Goal: Task Accomplishment & Management: Use online tool/utility

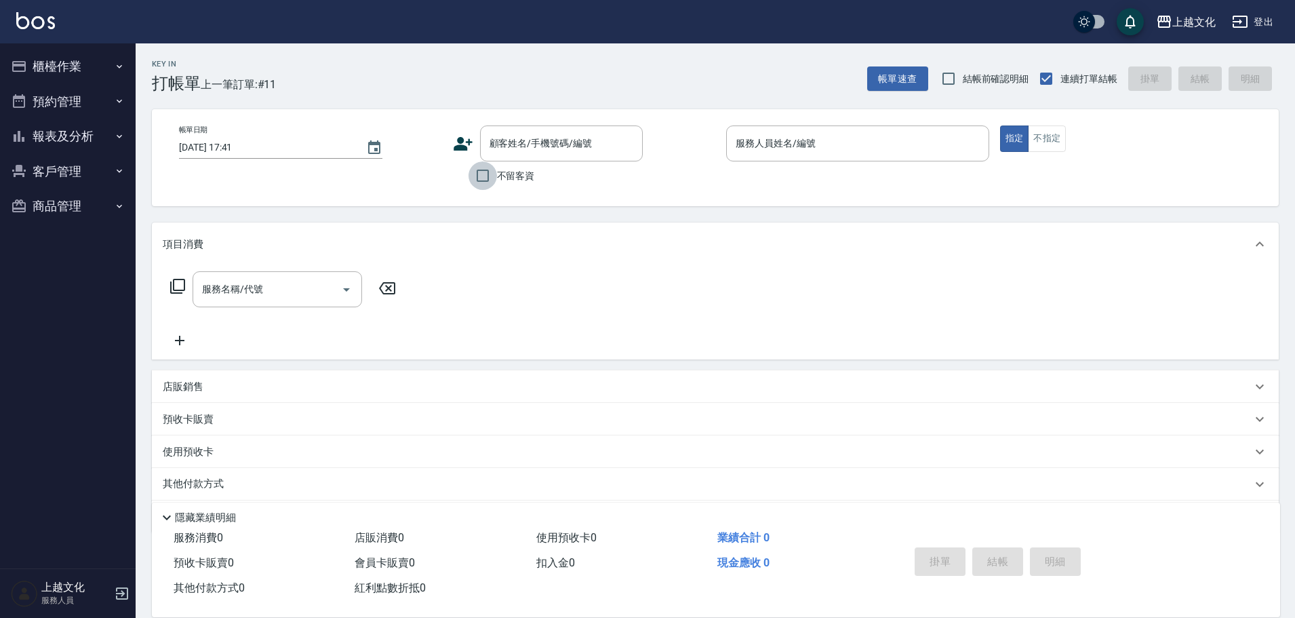
click at [478, 176] on input "不留客資" at bounding box center [483, 175] width 28 height 28
click at [486, 177] on input "不留客資" at bounding box center [483, 175] width 28 height 28
checkbox input "true"
click at [804, 147] on input "服務人員姓名/編號" at bounding box center [857, 144] width 251 height 24
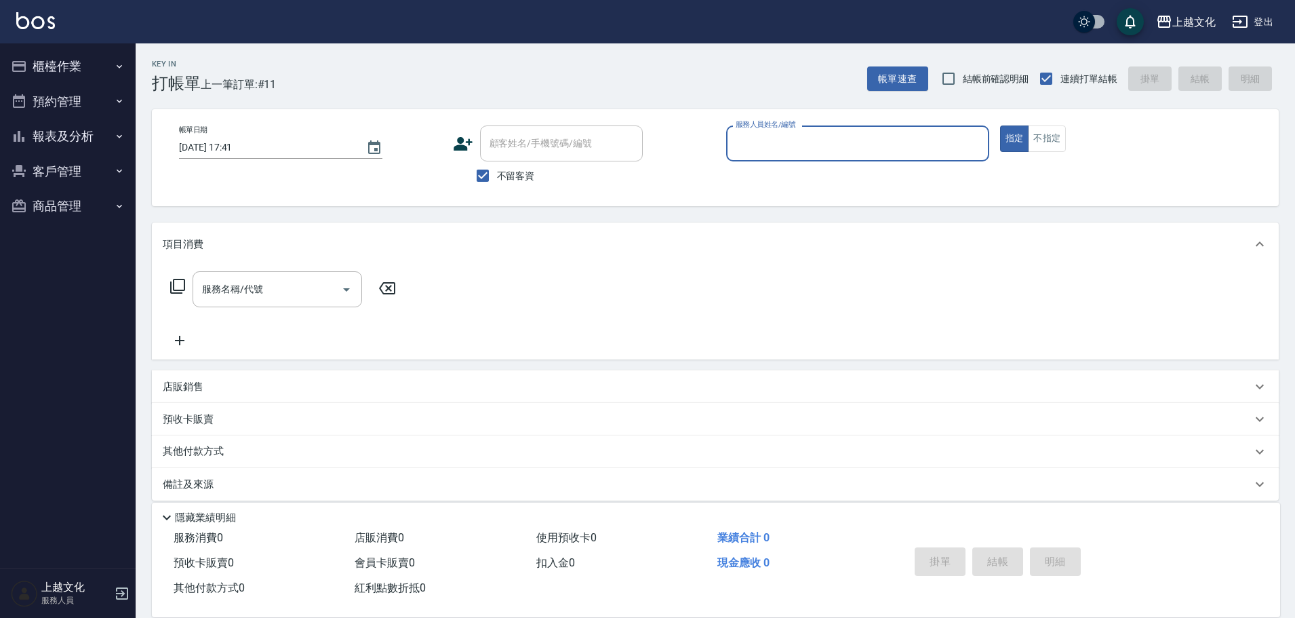
drag, startPoint x: 804, startPoint y: 147, endPoint x: 804, endPoint y: 178, distance: 30.5
click at [804, 147] on input "服務人員姓名/編號" at bounding box center [857, 144] width 251 height 24
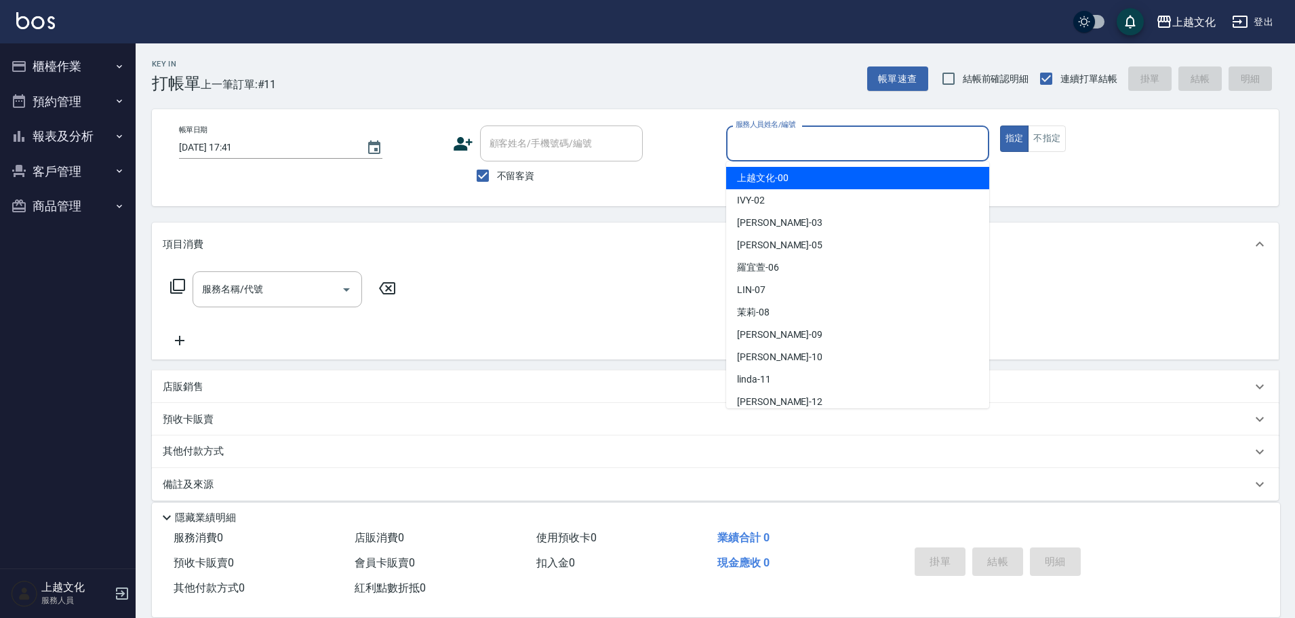
click at [812, 143] on input "服務人員姓名/編號" at bounding box center [857, 144] width 251 height 24
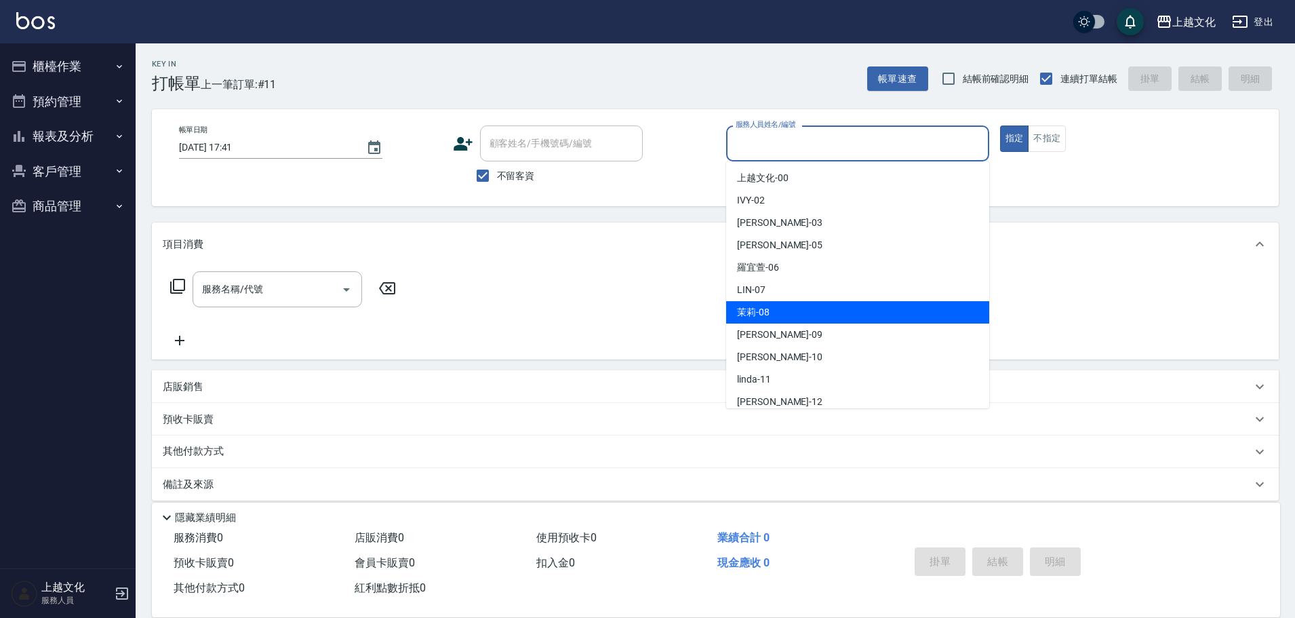
click at [769, 310] on span "茉莉 -08" at bounding box center [753, 312] width 33 height 14
click at [769, 310] on div "服務名稱/代號 服務名稱/代號" at bounding box center [715, 313] width 1127 height 94
type input "茉莉-08"
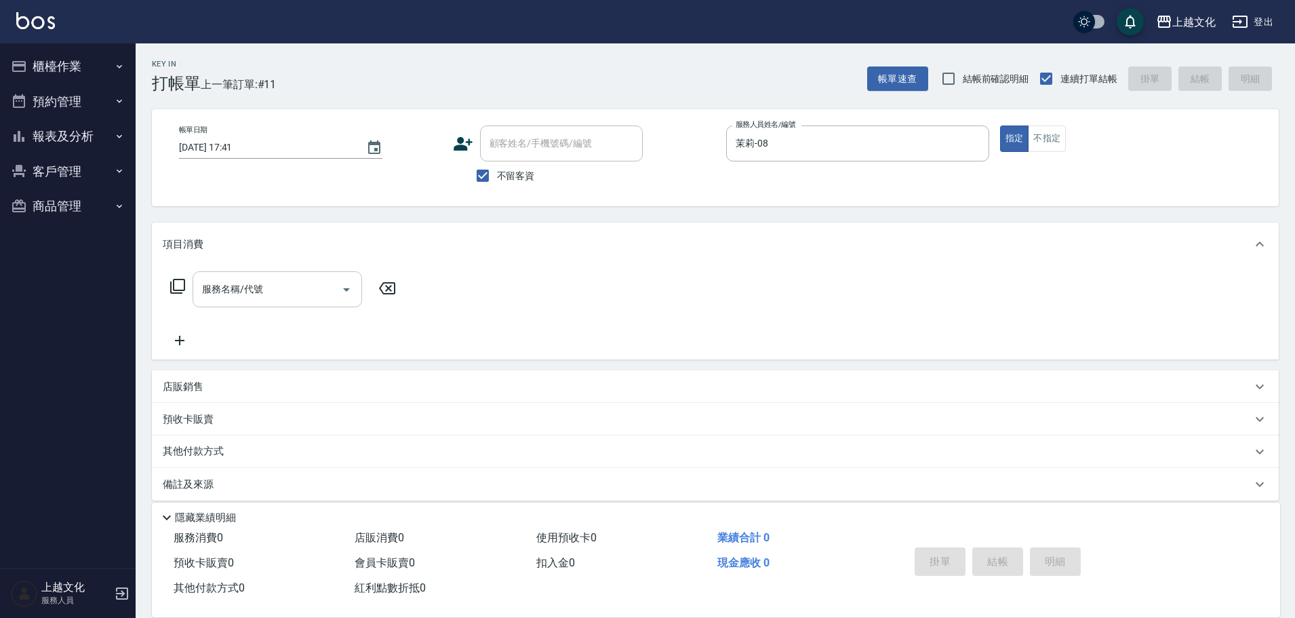
click at [253, 294] on input "服務名稱/代號" at bounding box center [267, 289] width 137 height 24
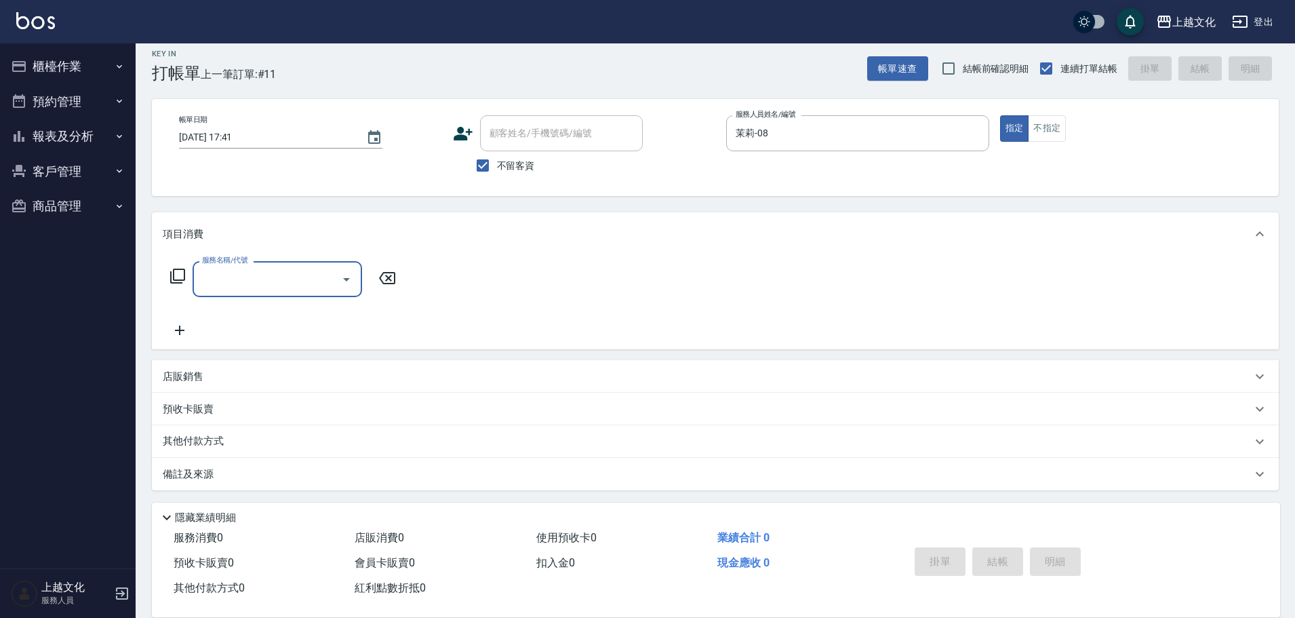
scroll to position [13, 0]
click at [295, 272] on input "服務名稱/代號" at bounding box center [267, 276] width 137 height 24
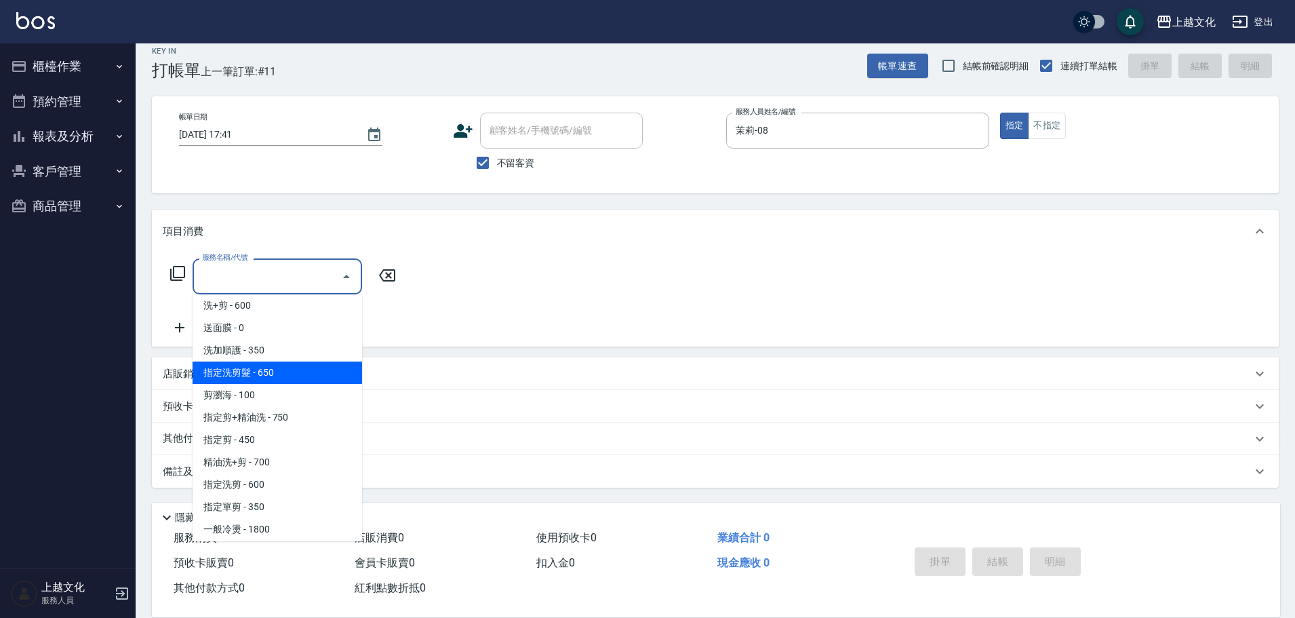
scroll to position [136, 0]
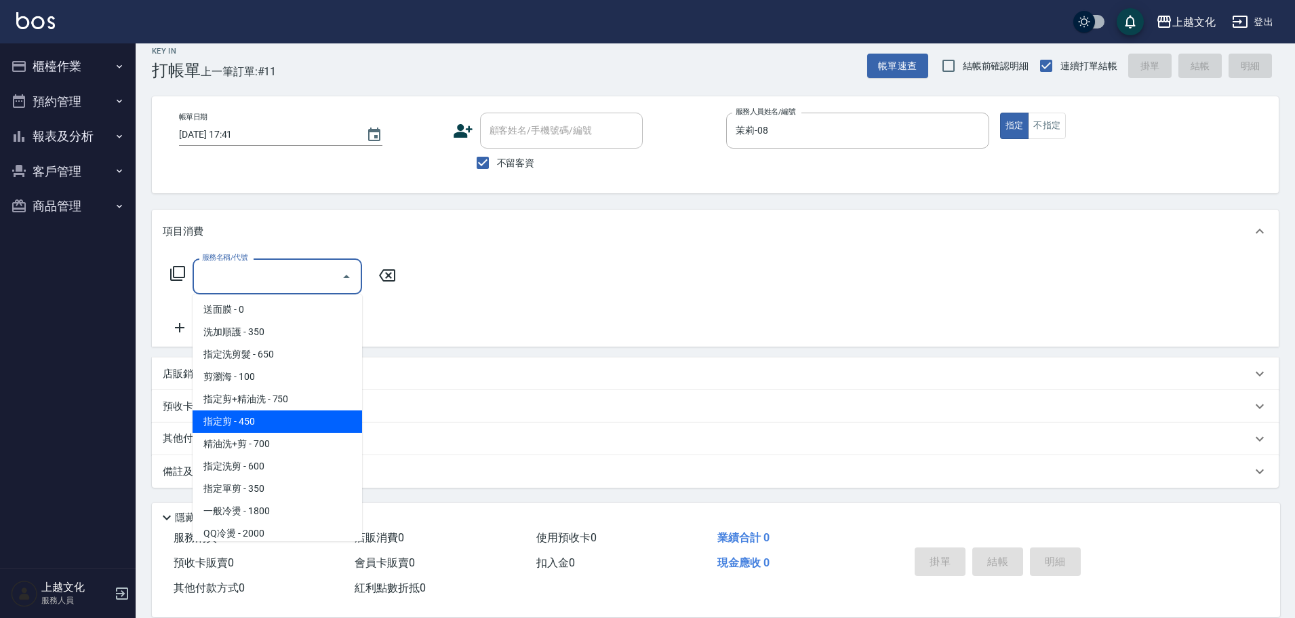
click at [276, 426] on span "指定剪 - 450" at bounding box center [278, 421] width 170 height 22
type input "指定剪(205)"
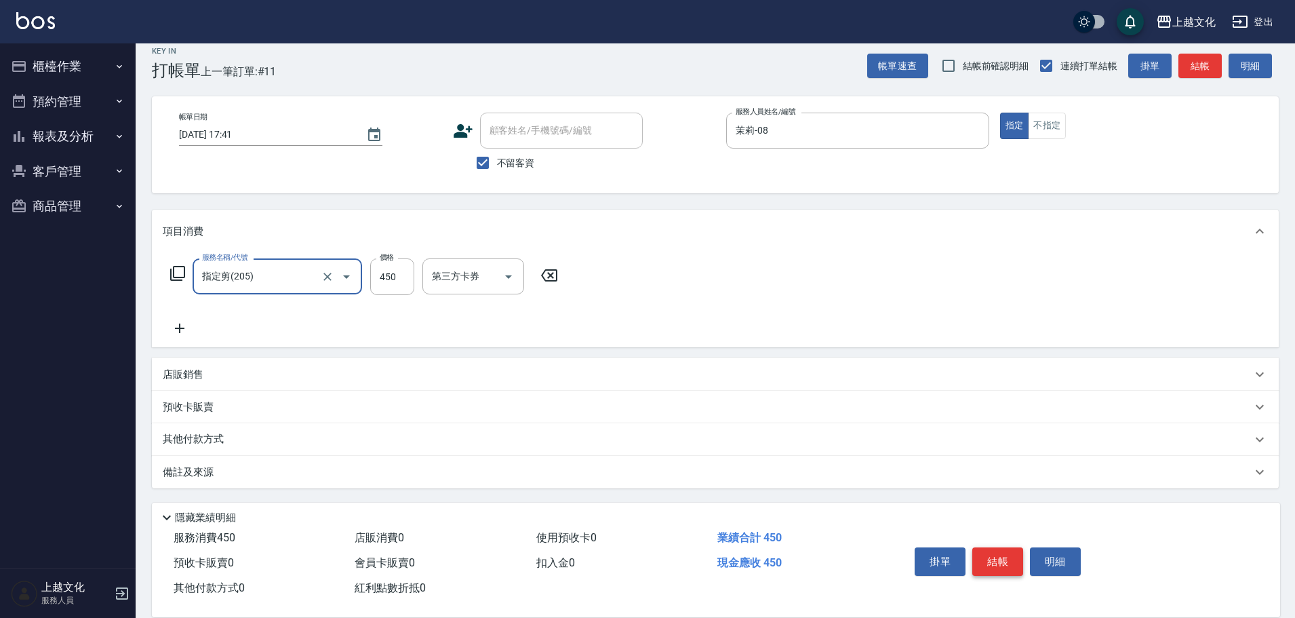
click at [980, 558] on button "結帳" at bounding box center [997, 561] width 51 height 28
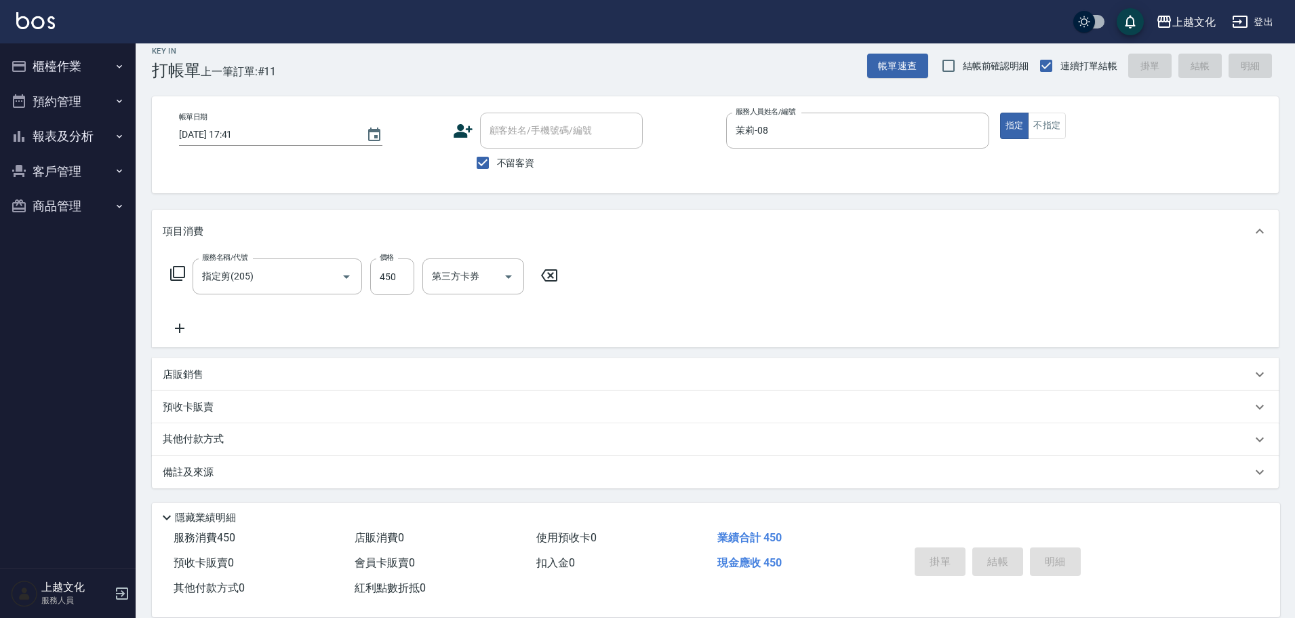
type input "[DATE] 17:42"
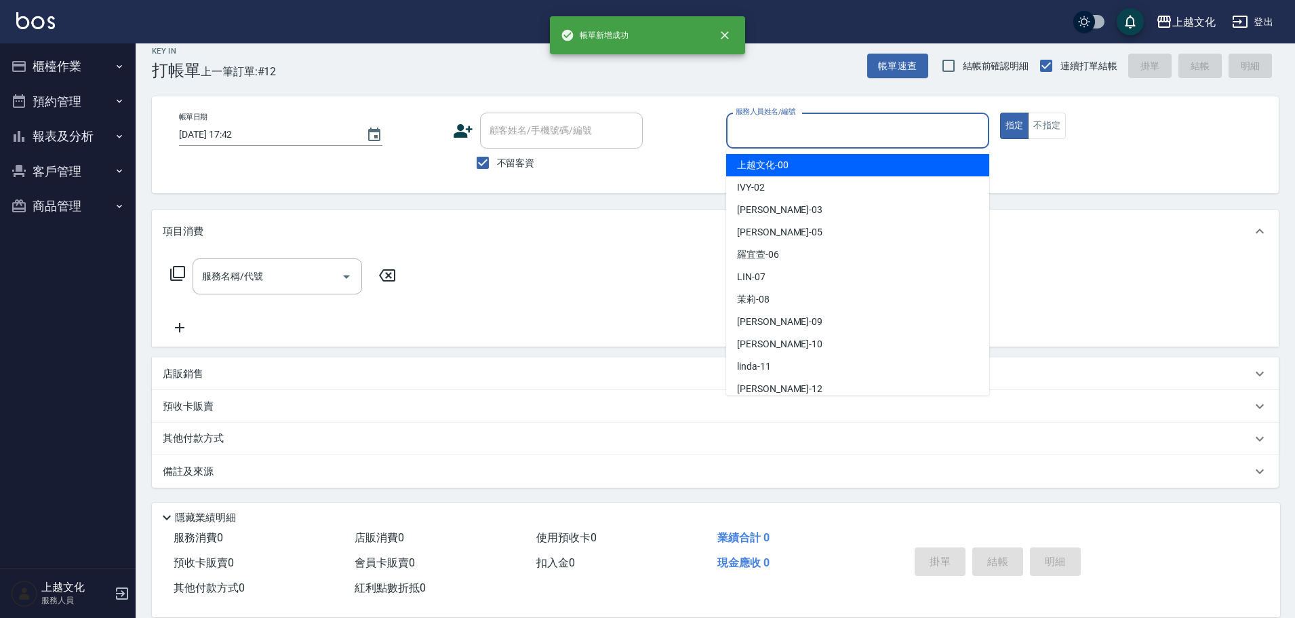
click at [805, 136] on input "服務人員姓名/編號" at bounding box center [857, 131] width 251 height 24
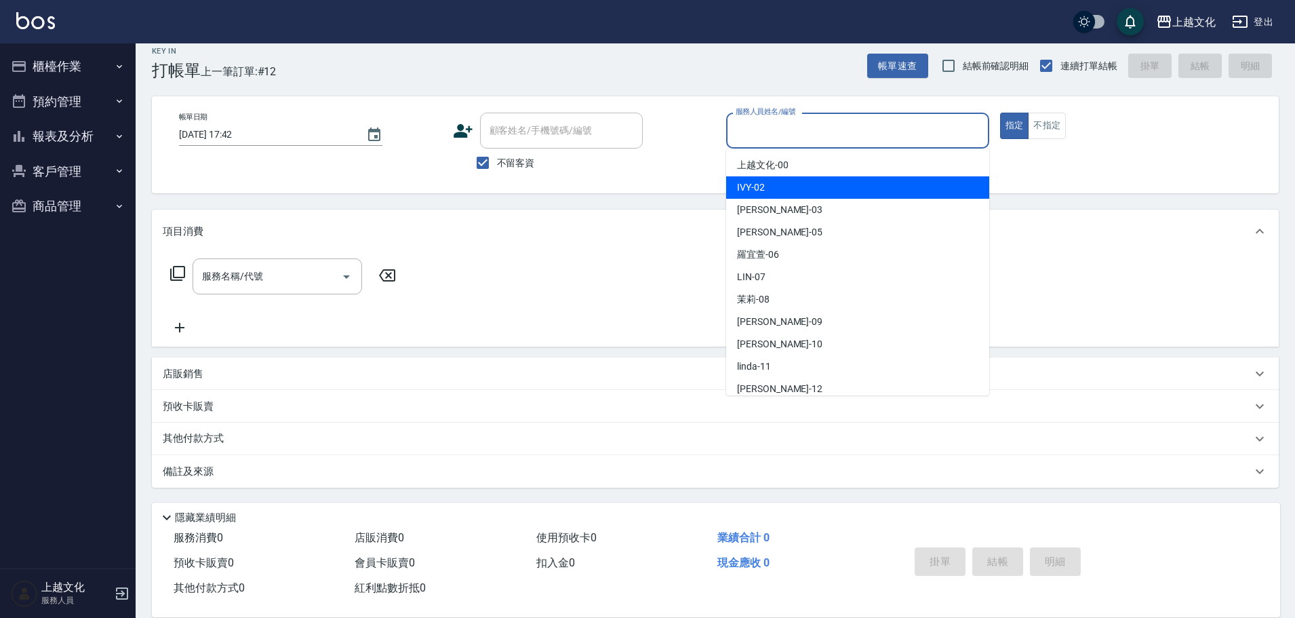
click at [799, 196] on div "IVY -02" at bounding box center [857, 187] width 263 height 22
click at [799, 196] on div "Key In 打帳單 上一筆訂單:#12 帳單速查 結帳前確認明細 連續打單結帳 掛單 結帳 明細 帳單日期 [DATE] 17:42 顧客姓名/手機號碼/編…" at bounding box center [715, 324] width 1159 height 587
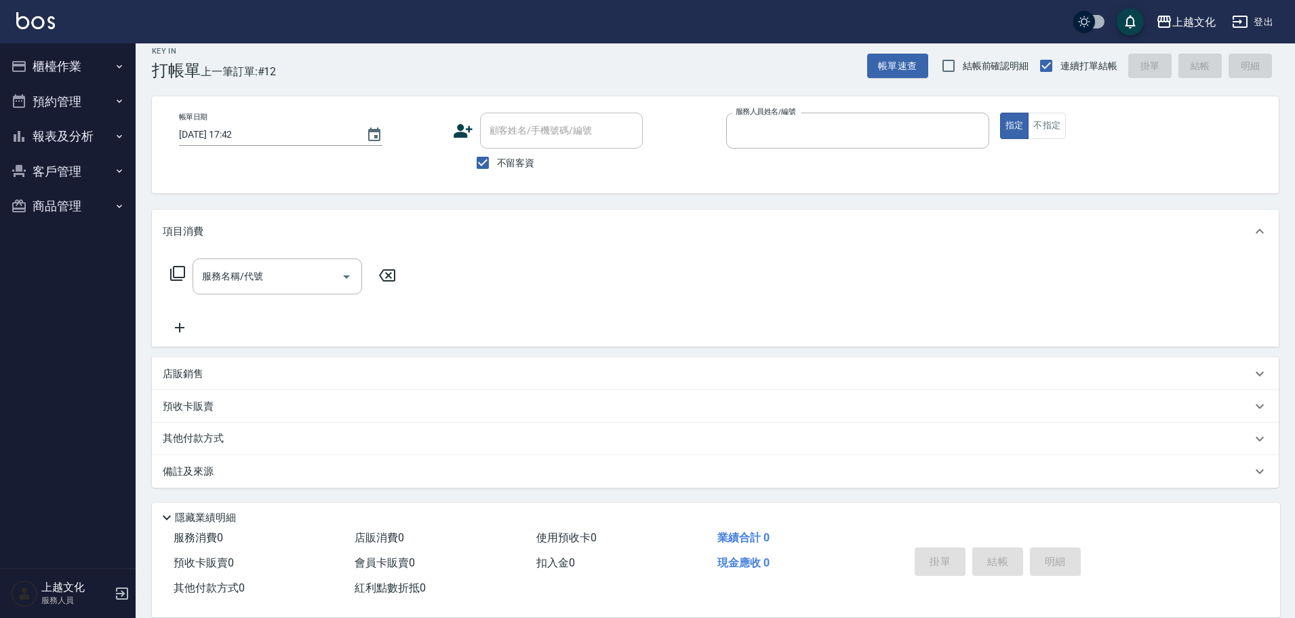
type input "IVY-02"
click at [1050, 125] on button "不指定" at bounding box center [1047, 126] width 38 height 26
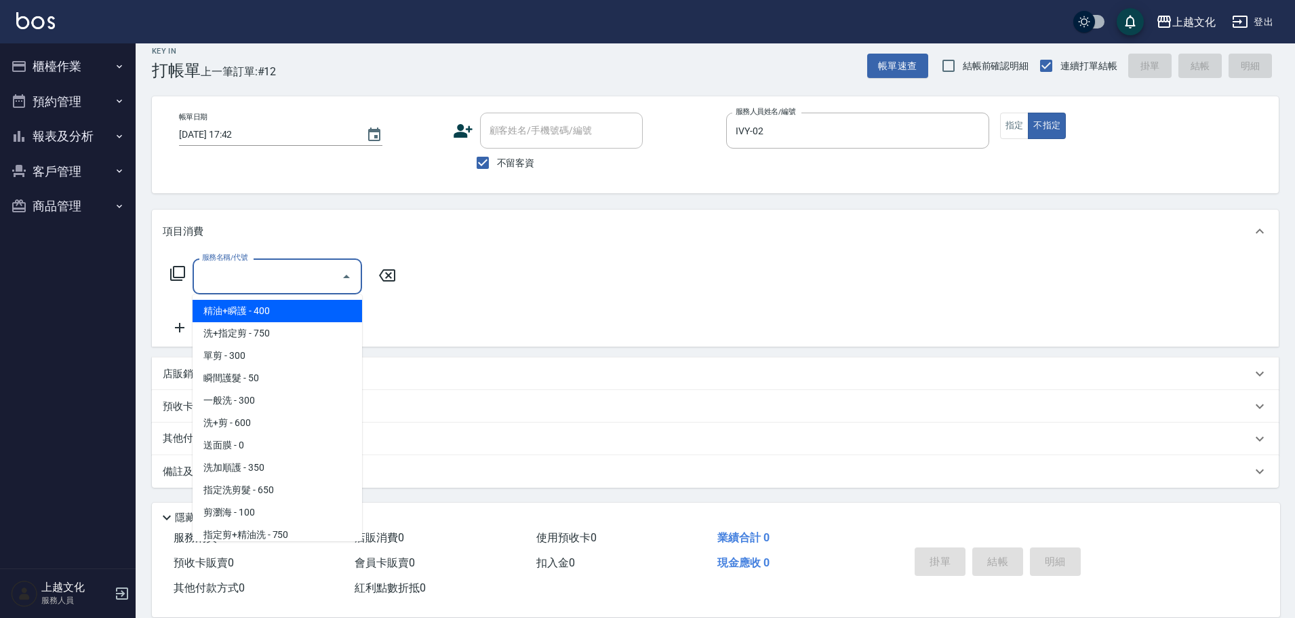
click at [236, 283] on input "服務名稱/代號" at bounding box center [267, 276] width 137 height 24
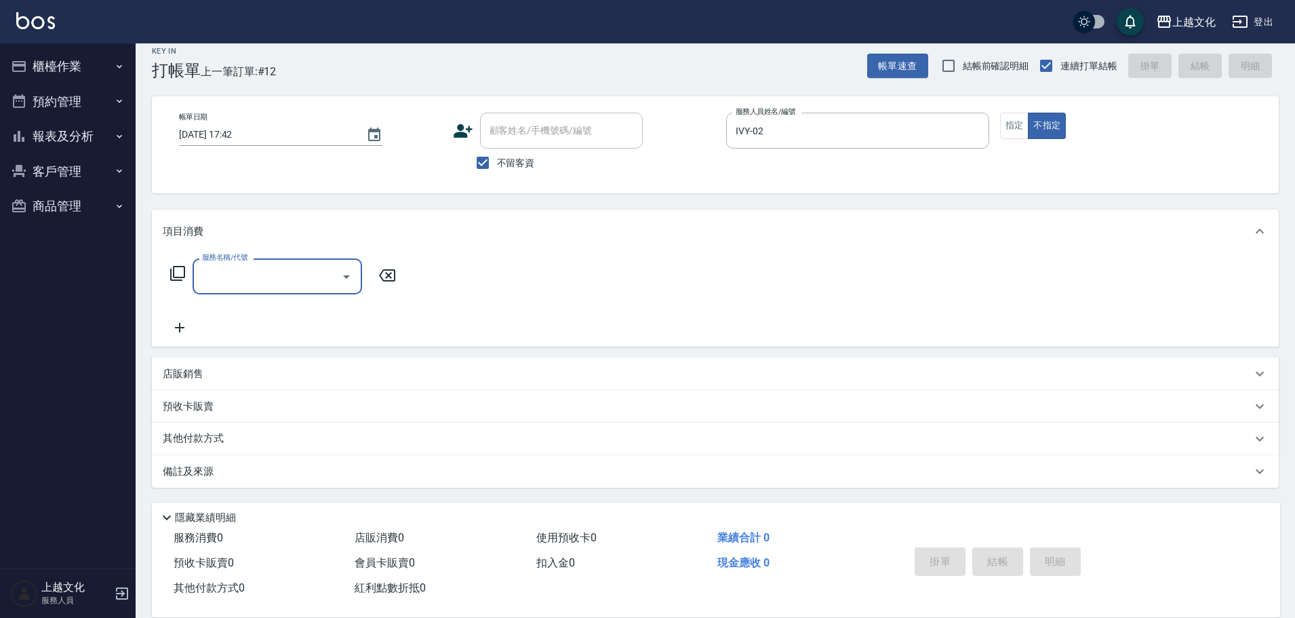
click at [284, 279] on input "服務名稱/代號" at bounding box center [267, 276] width 137 height 24
click at [268, 283] on input "服務名稱/代號" at bounding box center [267, 276] width 137 height 24
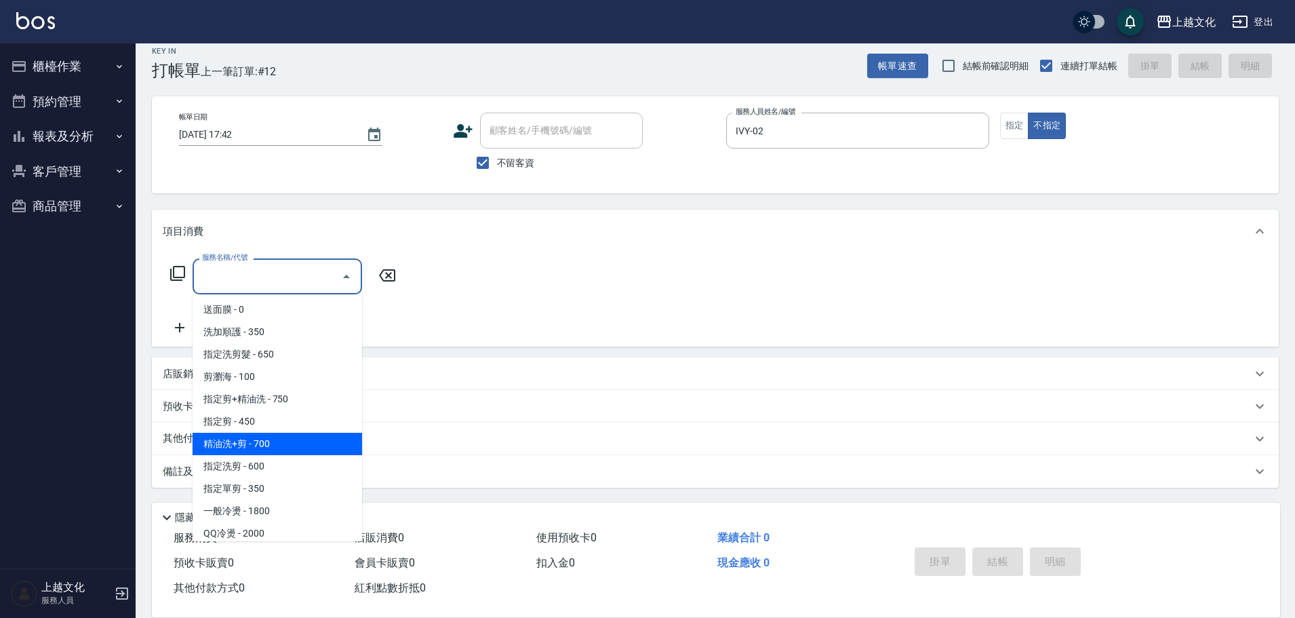
click at [269, 450] on span "精油洗+剪 - 700" at bounding box center [278, 444] width 170 height 22
click at [269, 450] on div "其他付款方式" at bounding box center [715, 438] width 1127 height 33
type input "精油洗+剪(207)"
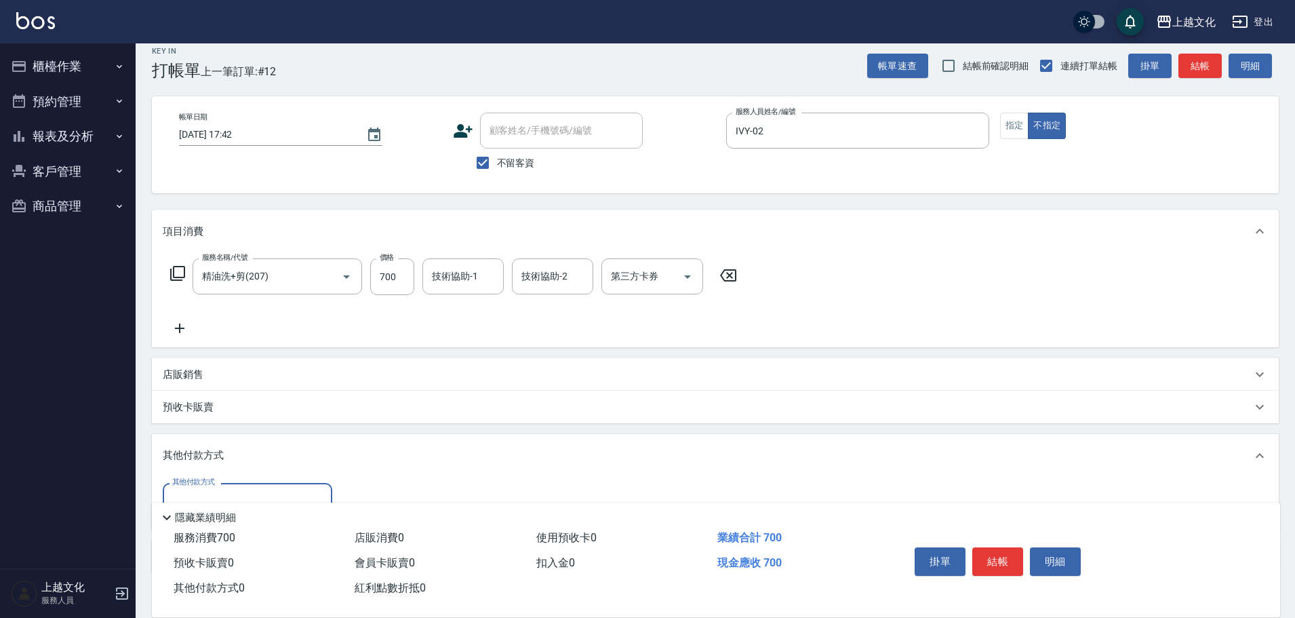
scroll to position [0, 0]
click at [991, 557] on button "結帳" at bounding box center [997, 561] width 51 height 28
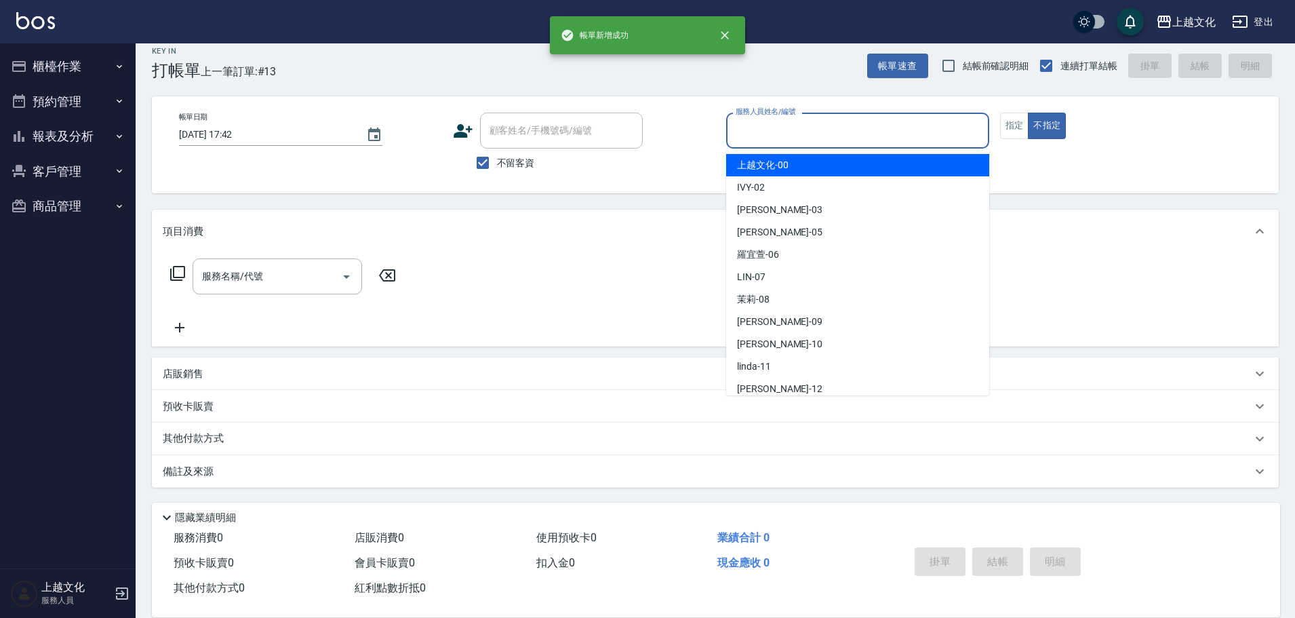
drag, startPoint x: 840, startPoint y: 138, endPoint x: 824, endPoint y: 157, distance: 25.0
click at [839, 137] on input "服務人員姓名/編號" at bounding box center [857, 131] width 251 height 24
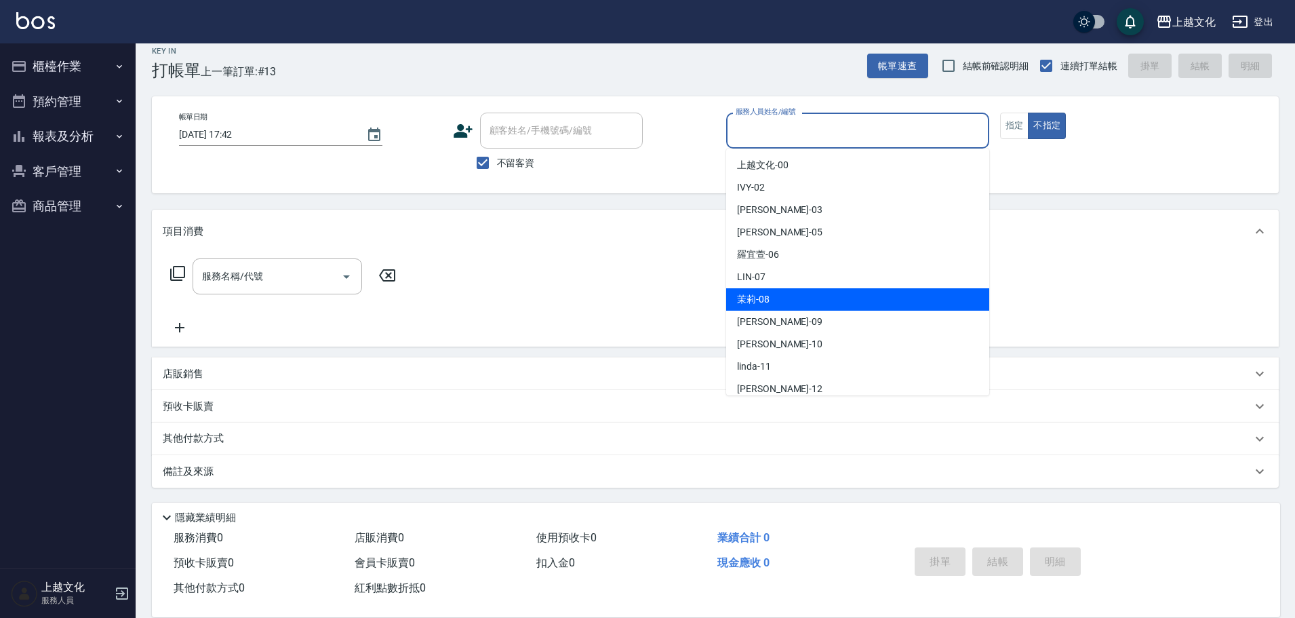
click at [808, 294] on div "茉莉 -08" at bounding box center [857, 299] width 263 height 22
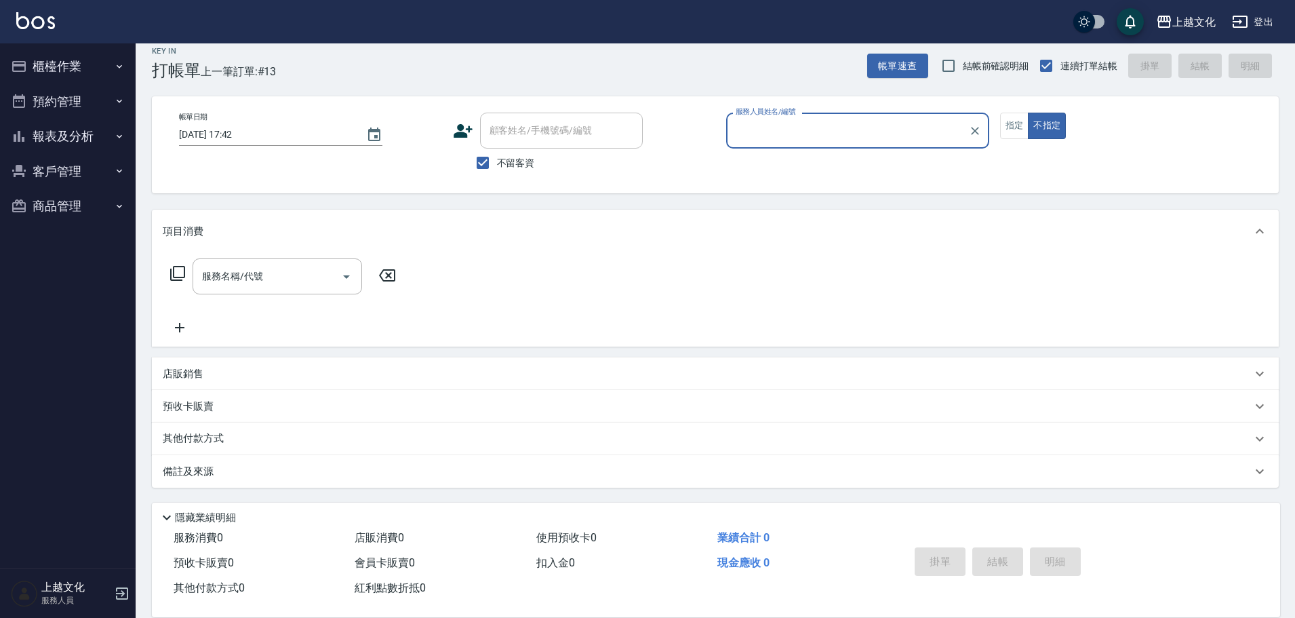
type input "茉莉-08"
click at [1018, 127] on button "指定" at bounding box center [1014, 126] width 29 height 26
click at [234, 280] on input "服務名稱/代號" at bounding box center [267, 276] width 137 height 24
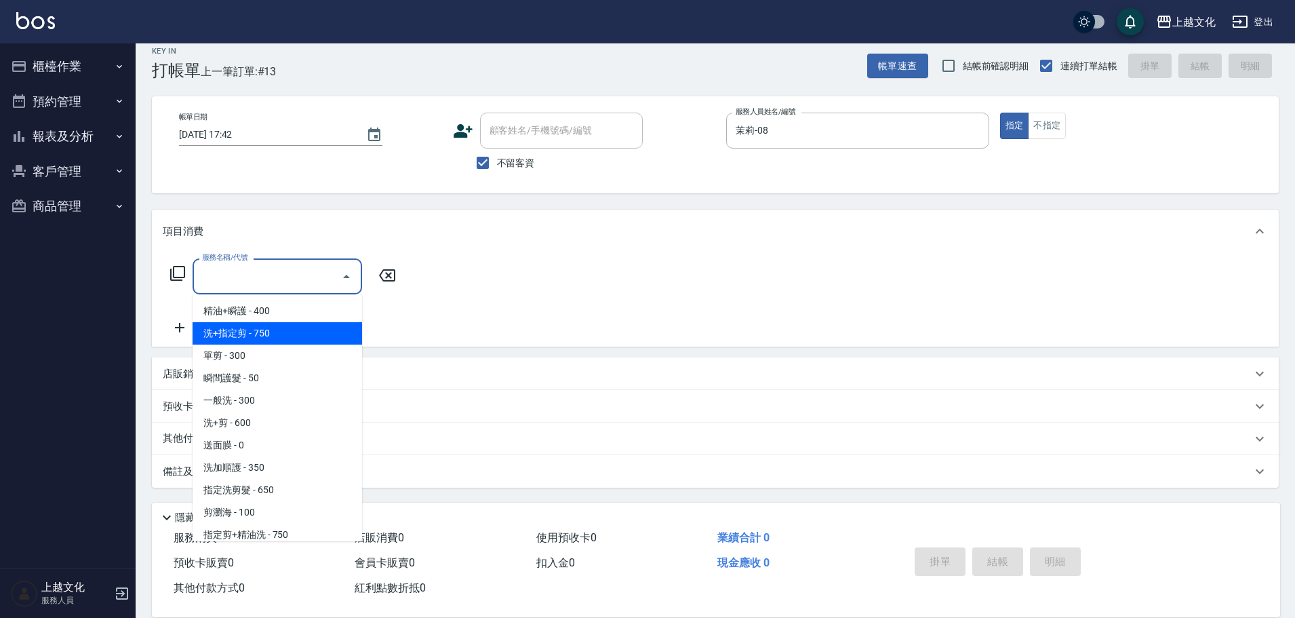
click at [260, 335] on span "洗+指定剪 - 750" at bounding box center [278, 333] width 170 height 22
click at [260, 335] on div "服務名稱/代號 服務名稱/代號" at bounding box center [283, 296] width 241 height 77
type input "洗+指定剪(102)"
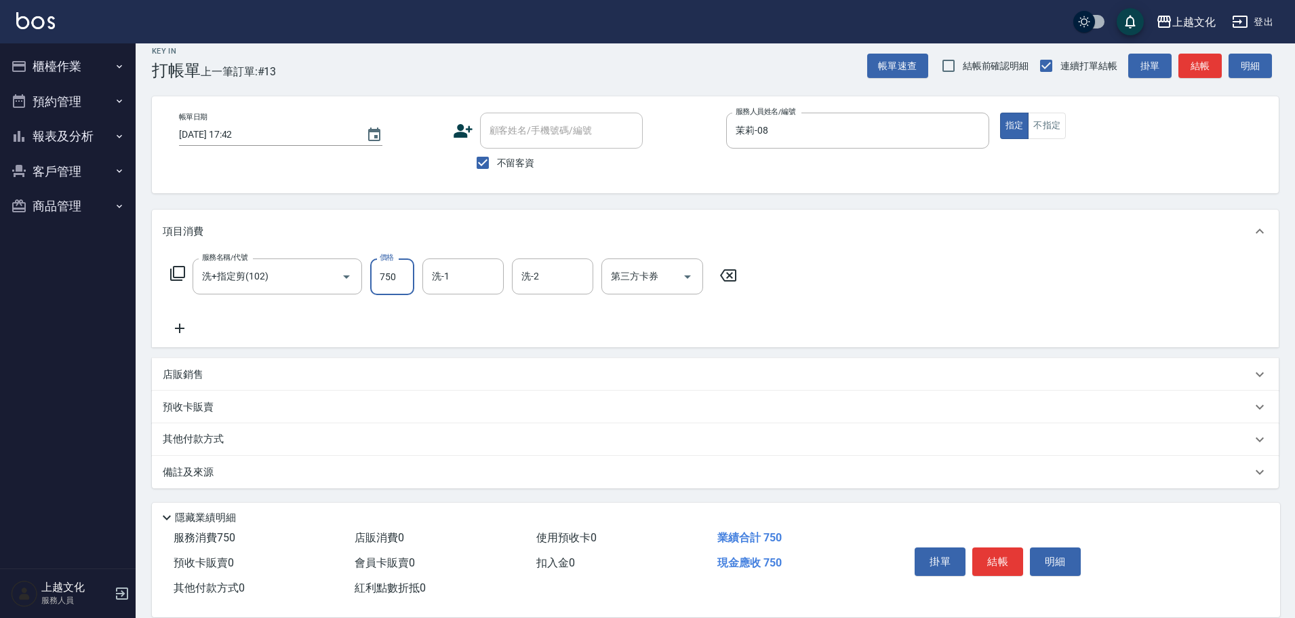
click at [400, 277] on input "750" at bounding box center [392, 276] width 44 height 37
type input "850"
drag, startPoint x: 202, startPoint y: 438, endPoint x: 210, endPoint y: 434, distance: 9.1
click at [202, 437] on p "其他付款方式" at bounding box center [197, 439] width 68 height 15
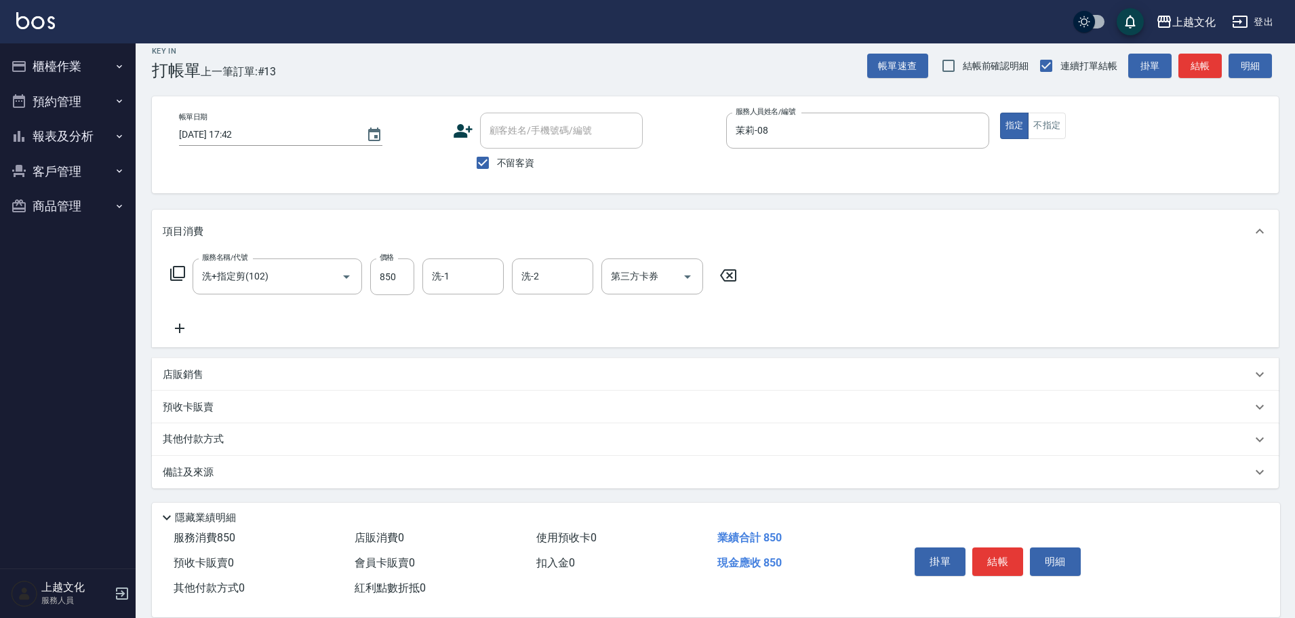
click at [203, 437] on p "其他付款方式" at bounding box center [197, 439] width 68 height 15
click at [209, 433] on p "其他付款方式" at bounding box center [197, 438] width 68 height 15
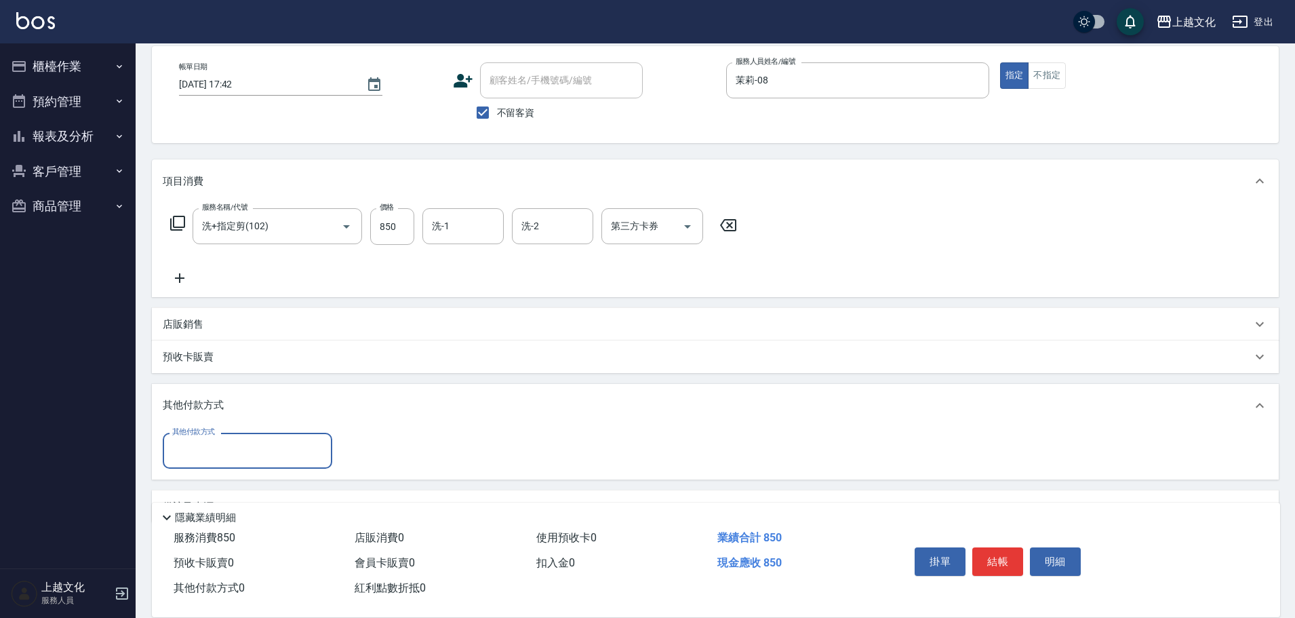
scroll to position [98, 0]
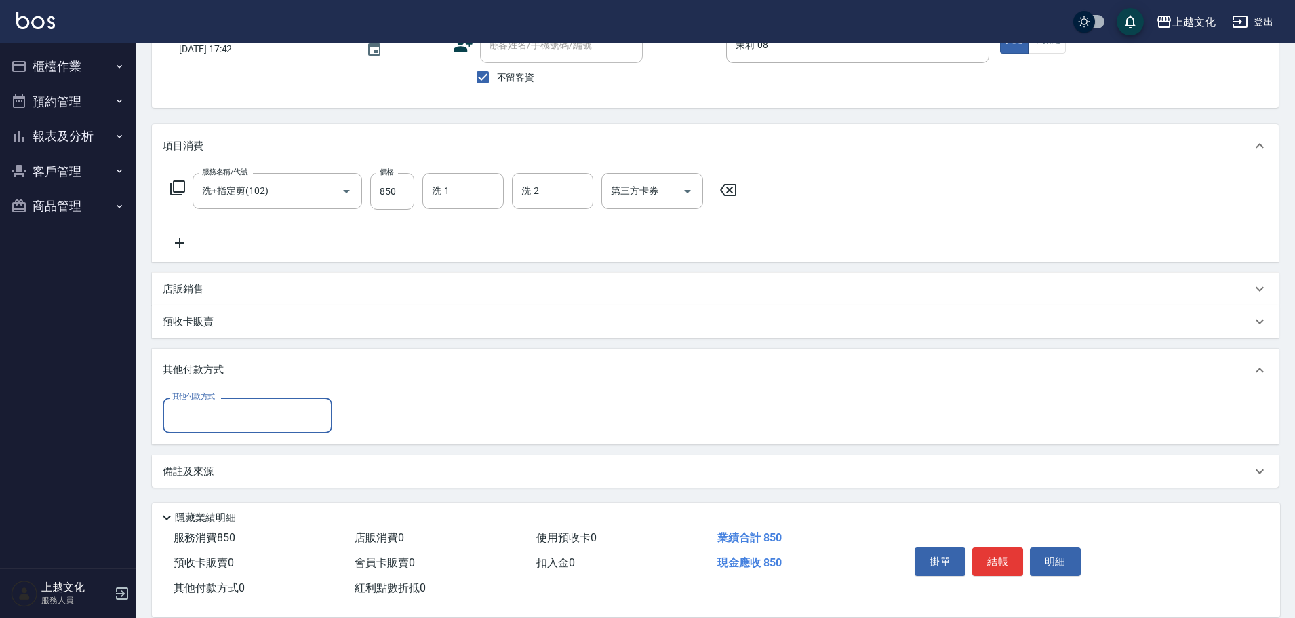
click at [209, 412] on input "其他付款方式" at bounding box center [247, 415] width 157 height 24
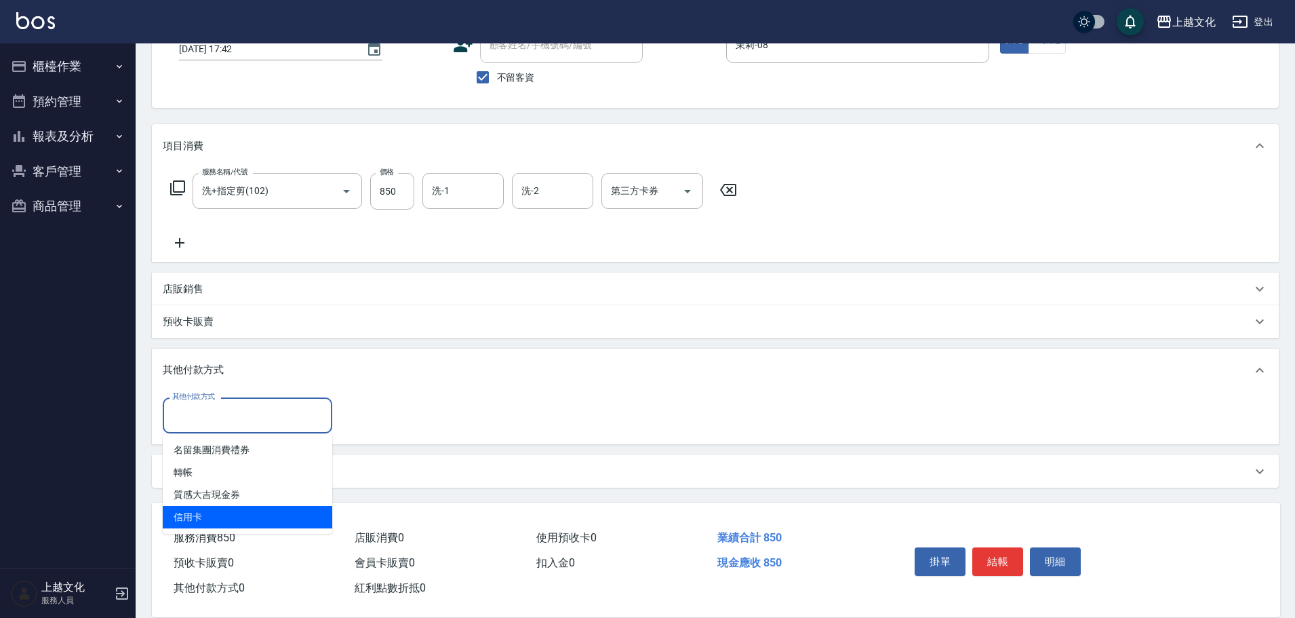
click at [191, 516] on span "信用卡" at bounding box center [248, 517] width 170 height 22
type input "信用卡"
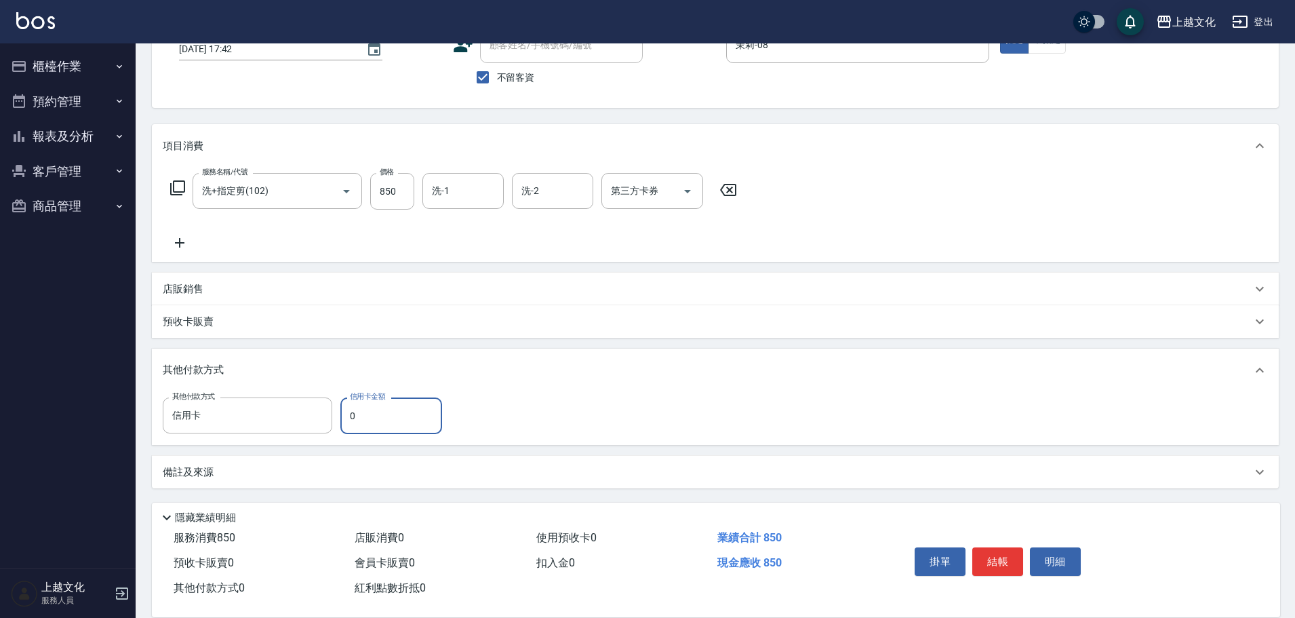
click at [344, 422] on input "0" at bounding box center [391, 415] width 102 height 37
type input "850"
click at [1000, 558] on button "結帳" at bounding box center [997, 561] width 51 height 28
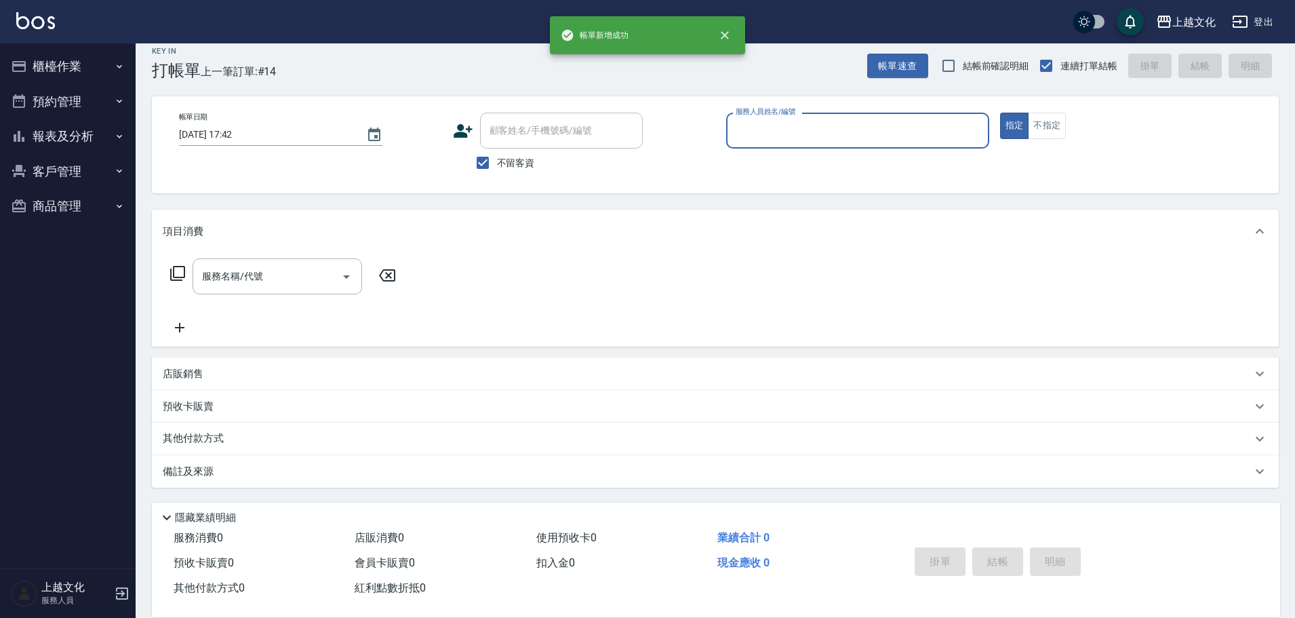
scroll to position [13, 0]
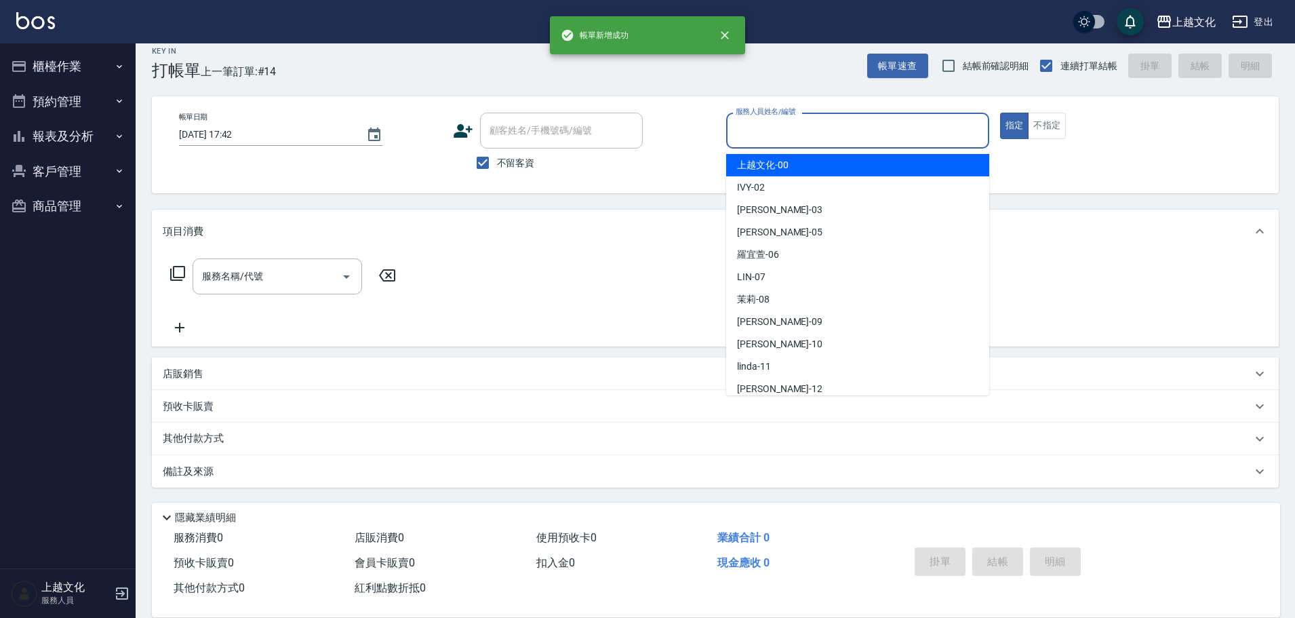
drag, startPoint x: 816, startPoint y: 130, endPoint x: 786, endPoint y: 177, distance: 56.4
click at [815, 130] on input "服務人員姓名/編號" at bounding box center [857, 131] width 251 height 24
click at [815, 132] on input "服務人員姓名/編號" at bounding box center [857, 131] width 251 height 24
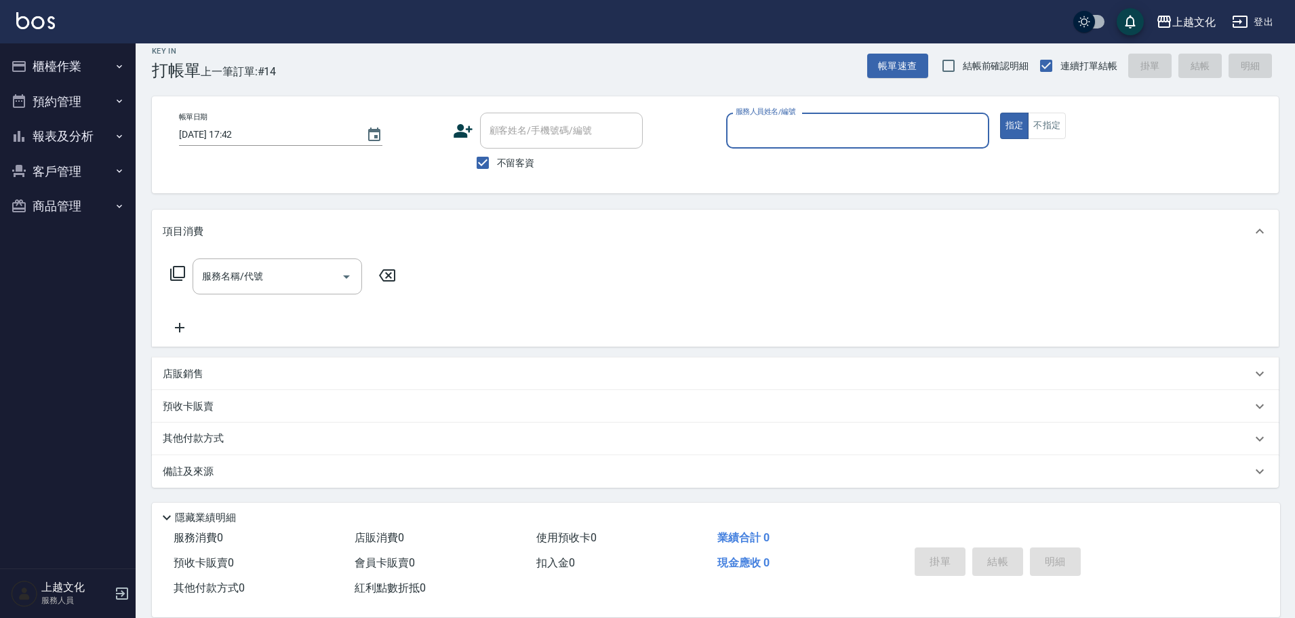
click at [776, 133] on input "服務人員姓名/編號" at bounding box center [857, 131] width 251 height 24
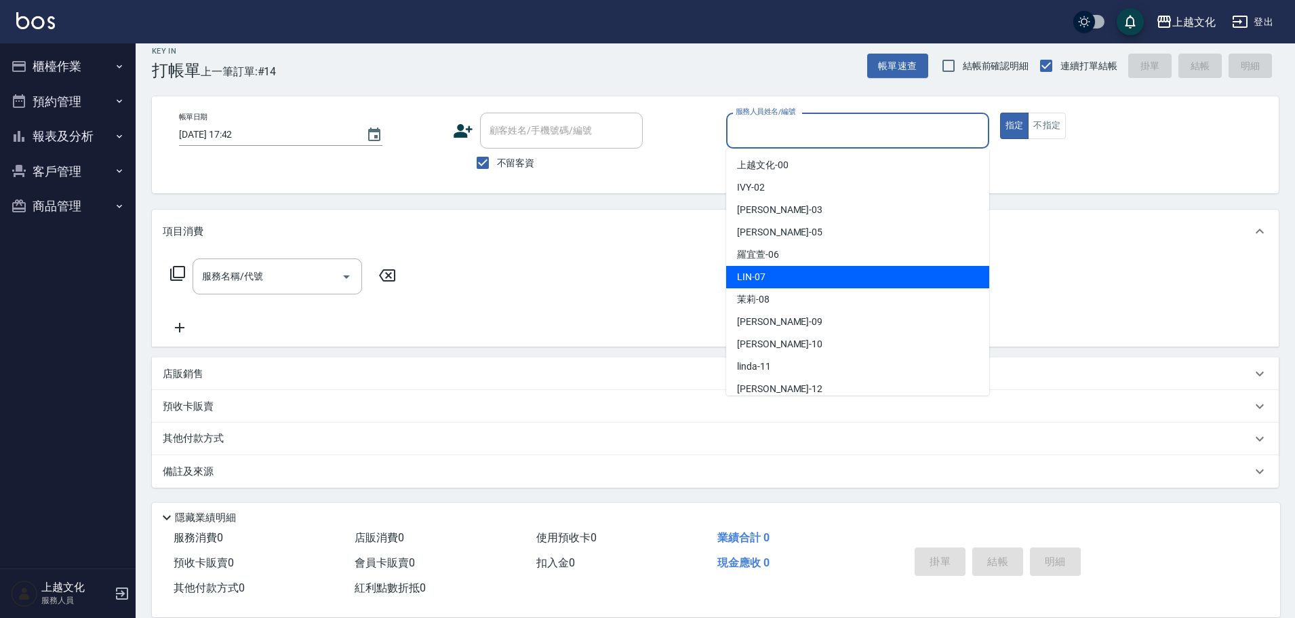
click at [775, 281] on div "LIN -07" at bounding box center [857, 277] width 263 height 22
type input "LIN-07"
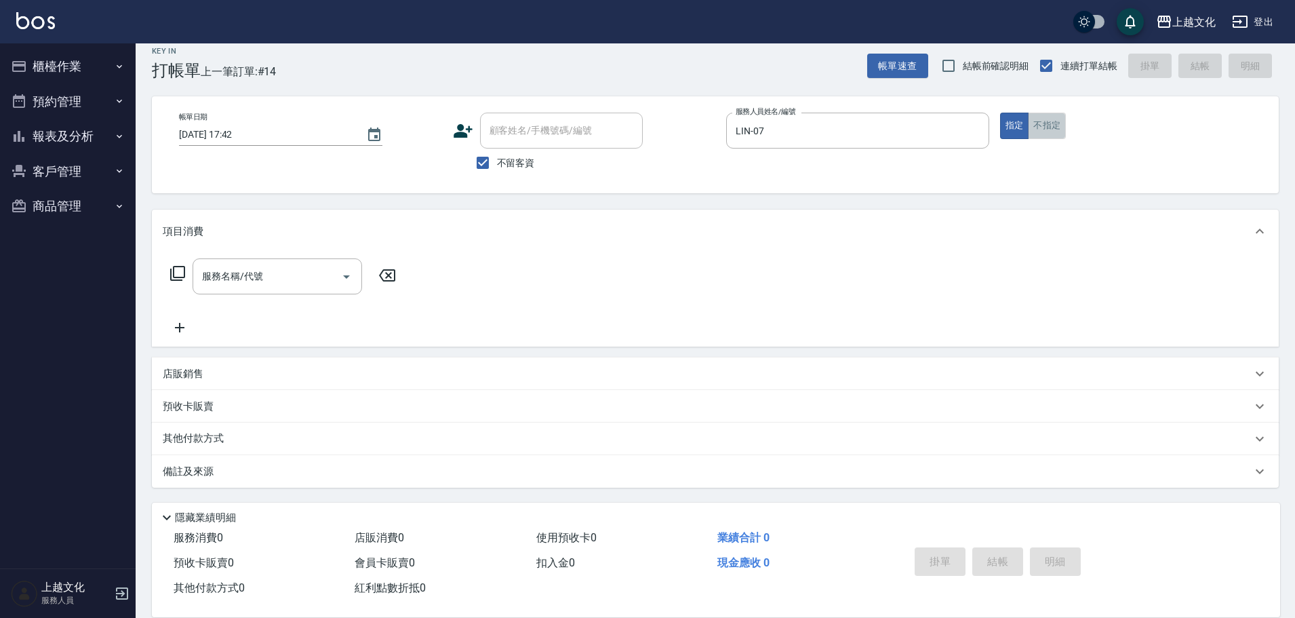
click at [1052, 123] on button "不指定" at bounding box center [1047, 126] width 38 height 26
click at [253, 275] on input "服務名稱/代號" at bounding box center [267, 276] width 137 height 24
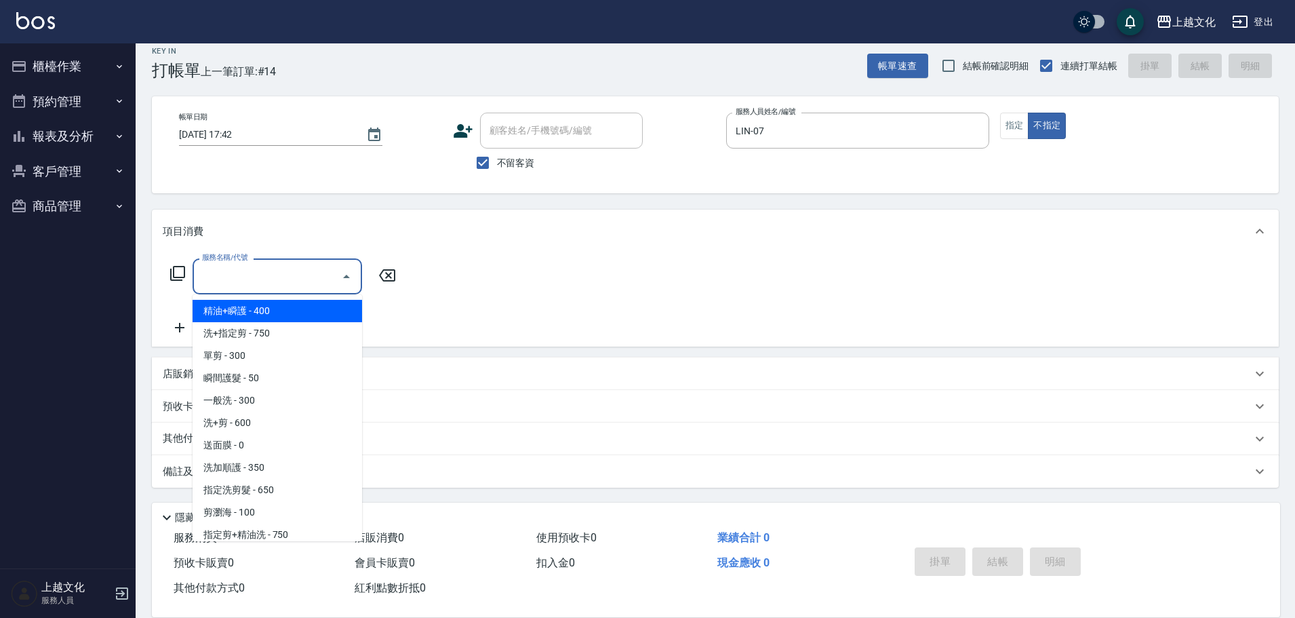
click at [255, 279] on input "服務名稱/代號" at bounding box center [267, 276] width 137 height 24
drag, startPoint x: 255, startPoint y: 279, endPoint x: 259, endPoint y: 311, distance: 32.1
click at [256, 279] on input "服務名稱/代號" at bounding box center [267, 276] width 137 height 24
click at [269, 282] on input "服務名稱/代號" at bounding box center [267, 276] width 137 height 24
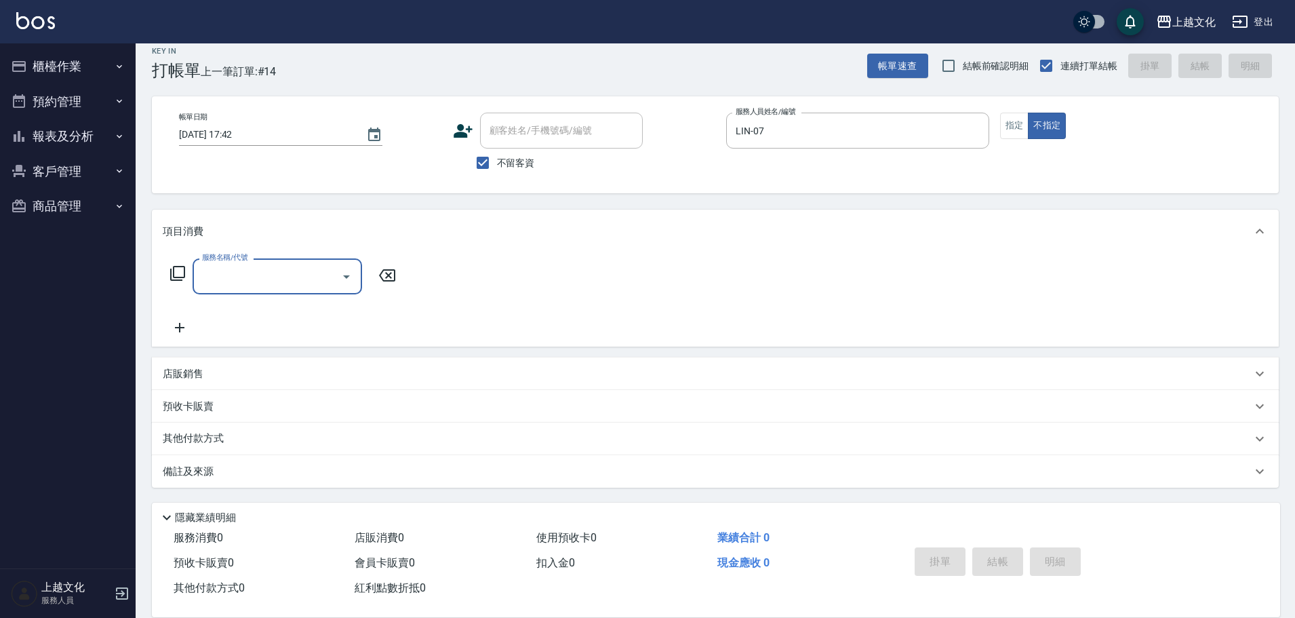
click at [289, 281] on input "服務名稱/代號" at bounding box center [267, 276] width 137 height 24
click at [297, 275] on input "服務名稱/代號" at bounding box center [267, 276] width 137 height 24
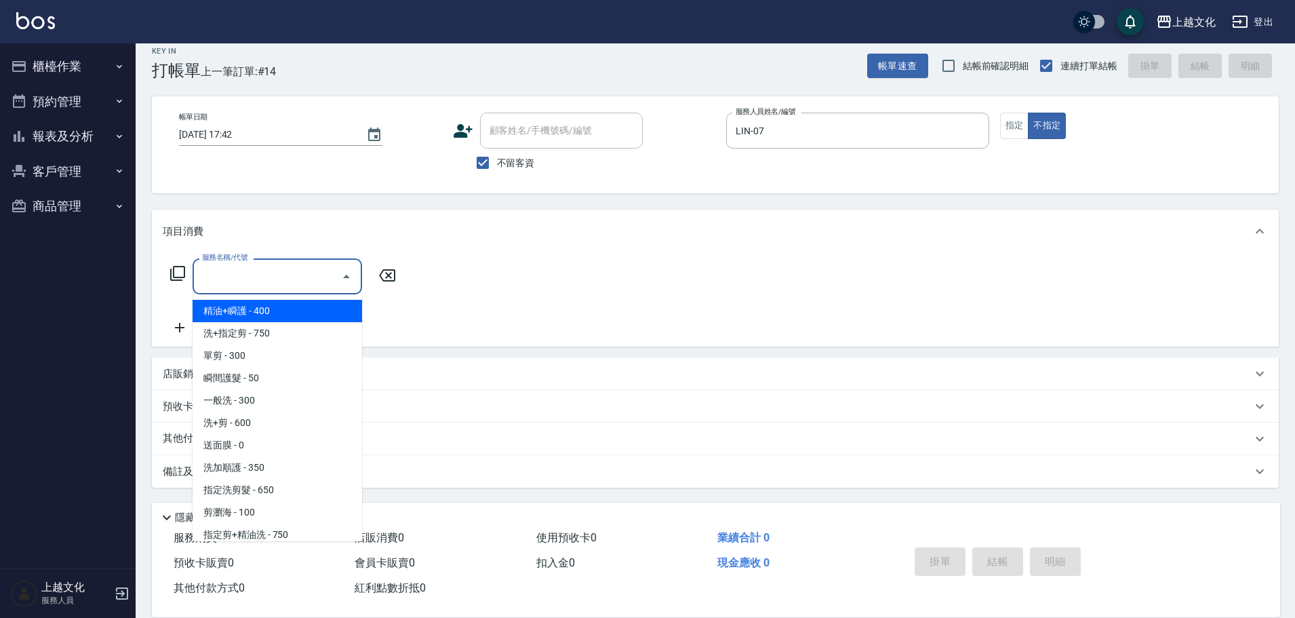
click at [285, 313] on span "精油+瞬護 - 400" at bounding box center [278, 311] width 170 height 22
type input "精油+瞬護(101)"
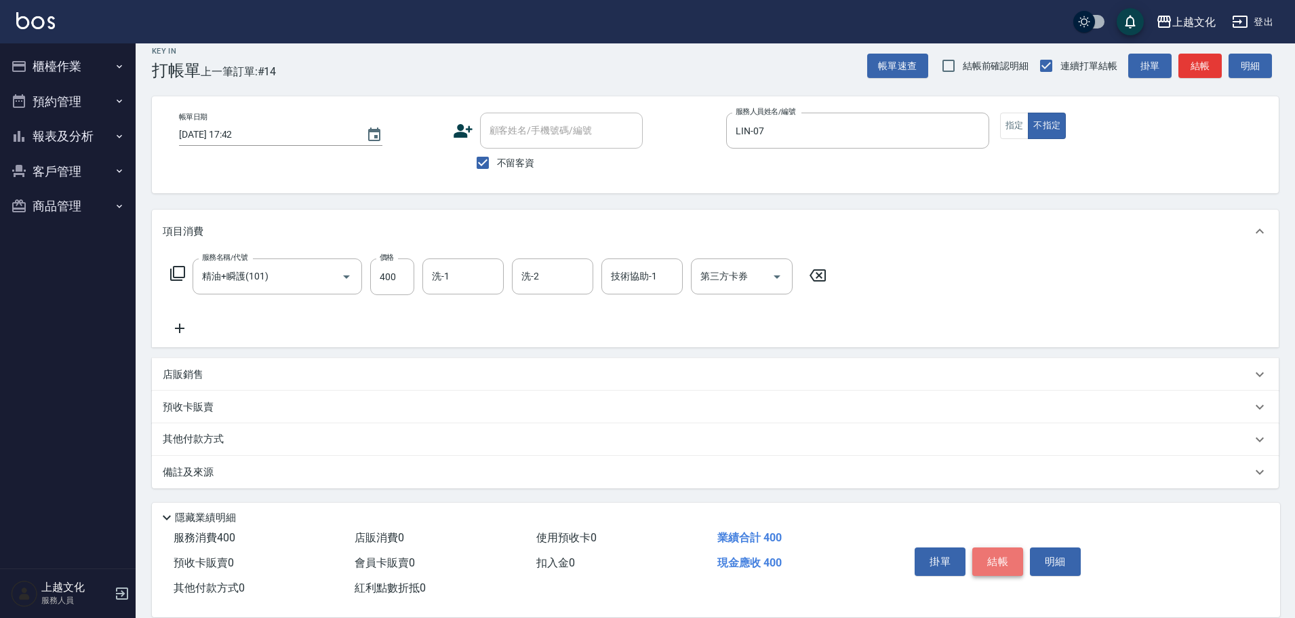
click at [991, 552] on button "結帳" at bounding box center [997, 561] width 51 height 28
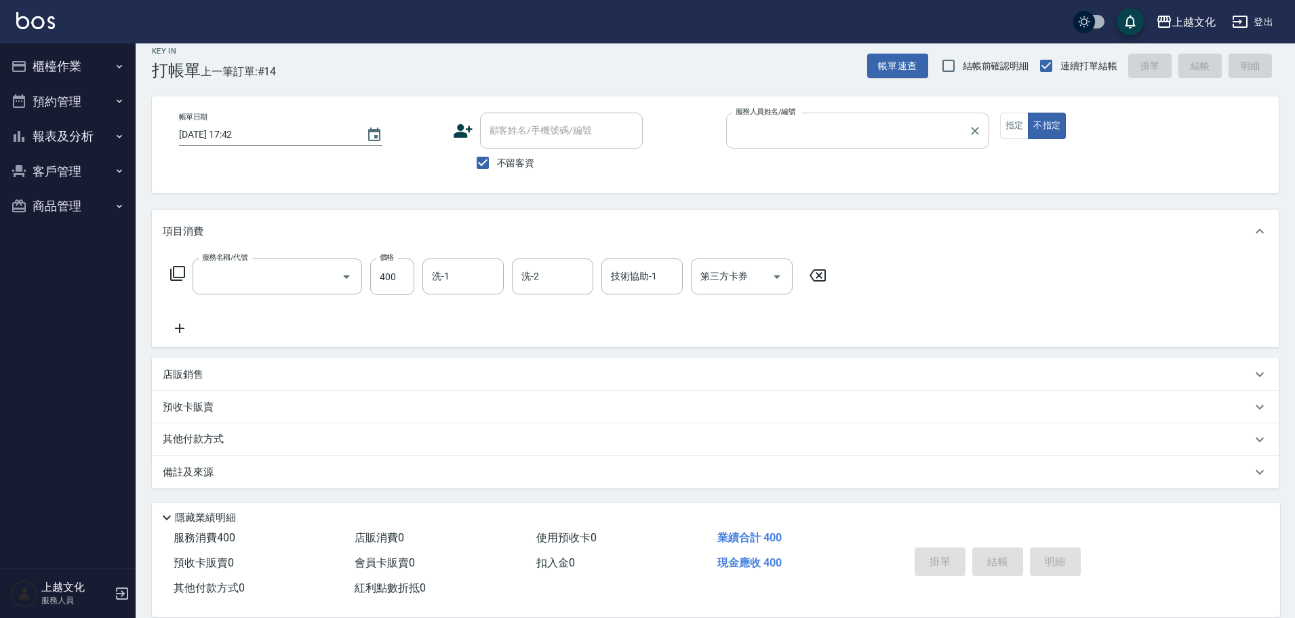
click at [839, 119] on input "服務人員姓名/編號" at bounding box center [847, 131] width 231 height 24
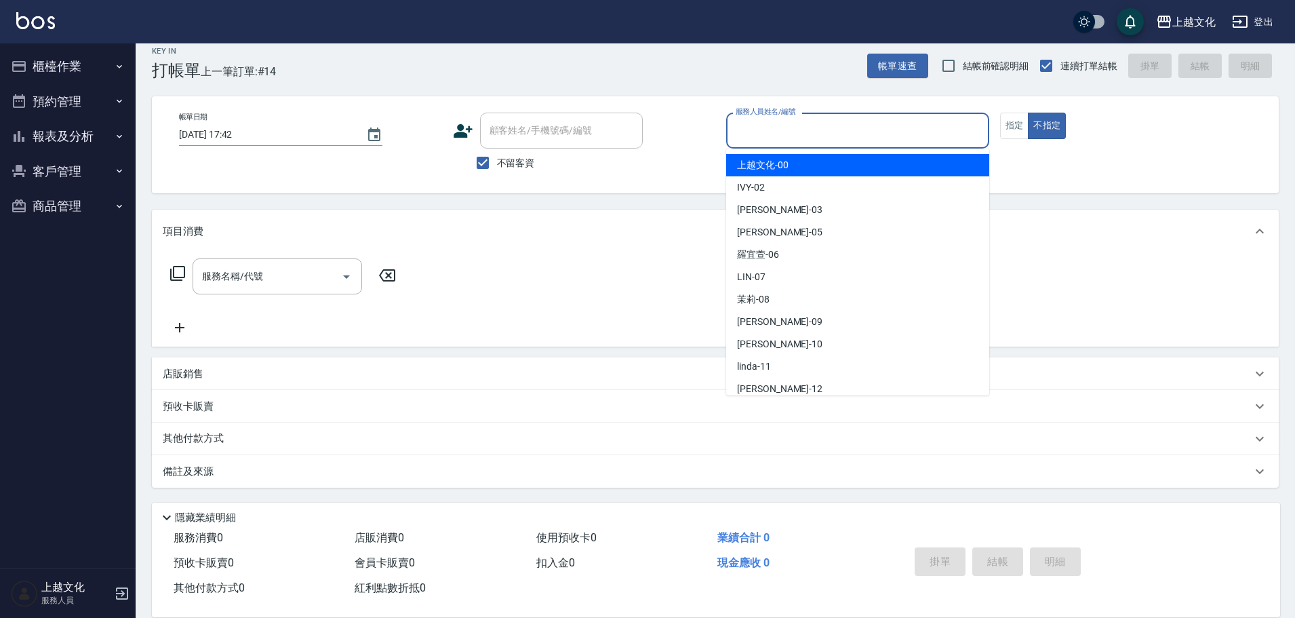
click at [838, 121] on input "服務人員姓名/編號" at bounding box center [857, 131] width 251 height 24
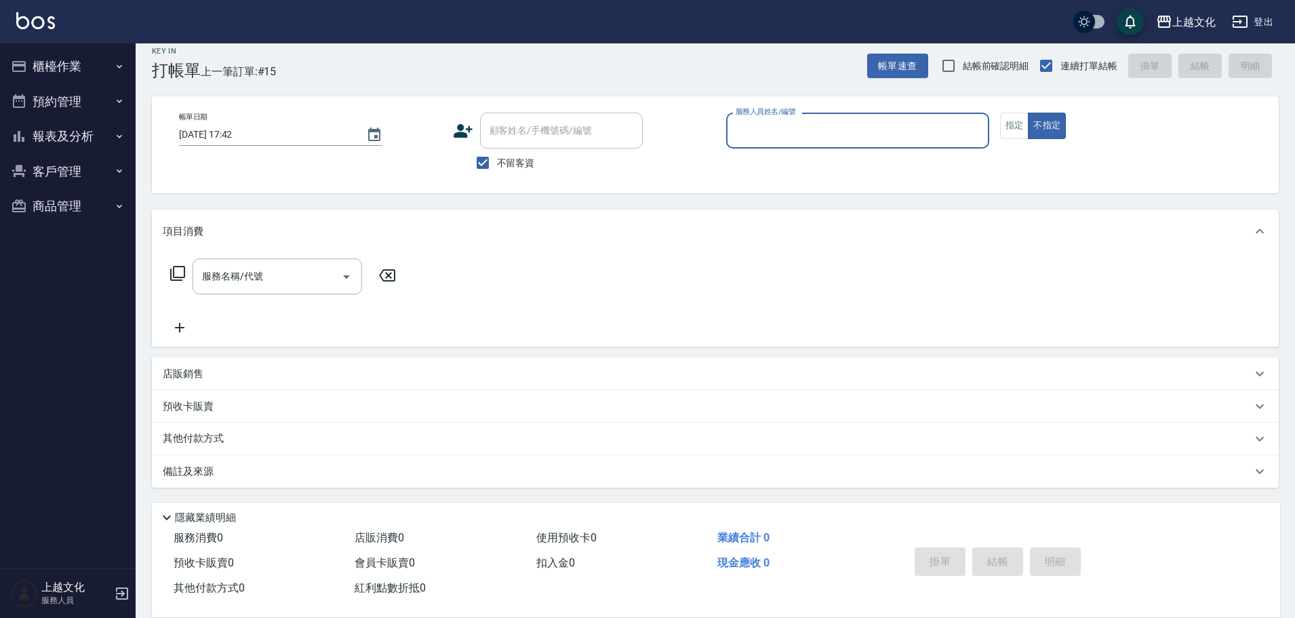
click at [837, 137] on input "服務人員姓名/編號" at bounding box center [857, 131] width 251 height 24
drag, startPoint x: 837, startPoint y: 138, endPoint x: 796, endPoint y: 262, distance: 130.6
click at [837, 140] on input "服務人員姓名/編號" at bounding box center [857, 131] width 251 height 24
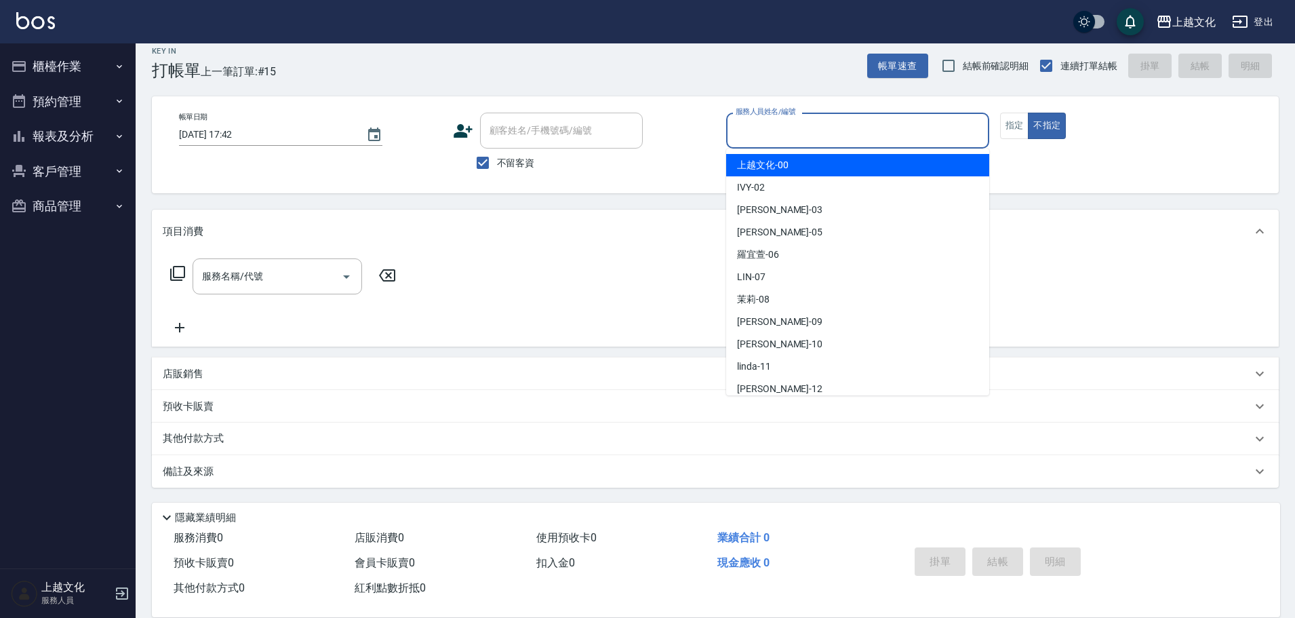
click at [789, 131] on input "服務人員姓名/編號" at bounding box center [857, 131] width 251 height 24
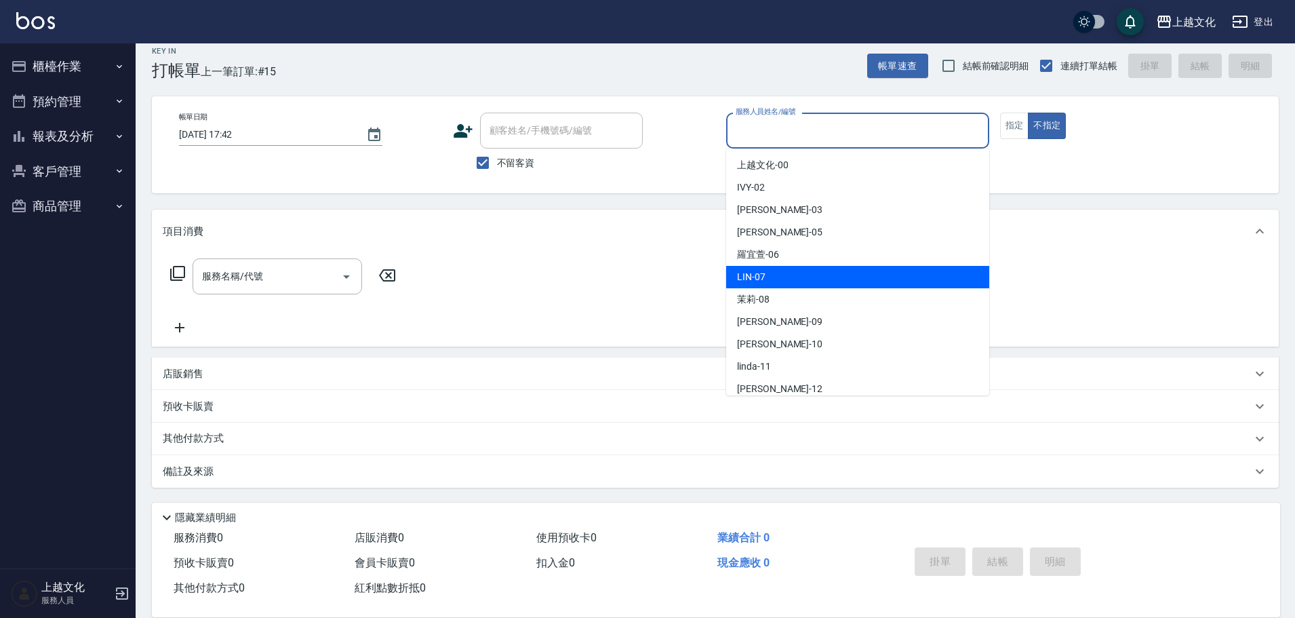
click at [758, 271] on span "LIN -07" at bounding box center [751, 277] width 28 height 14
click at [758, 271] on div "服務名稱/代號 服務名稱/代號" at bounding box center [715, 300] width 1127 height 94
type input "LIN-07"
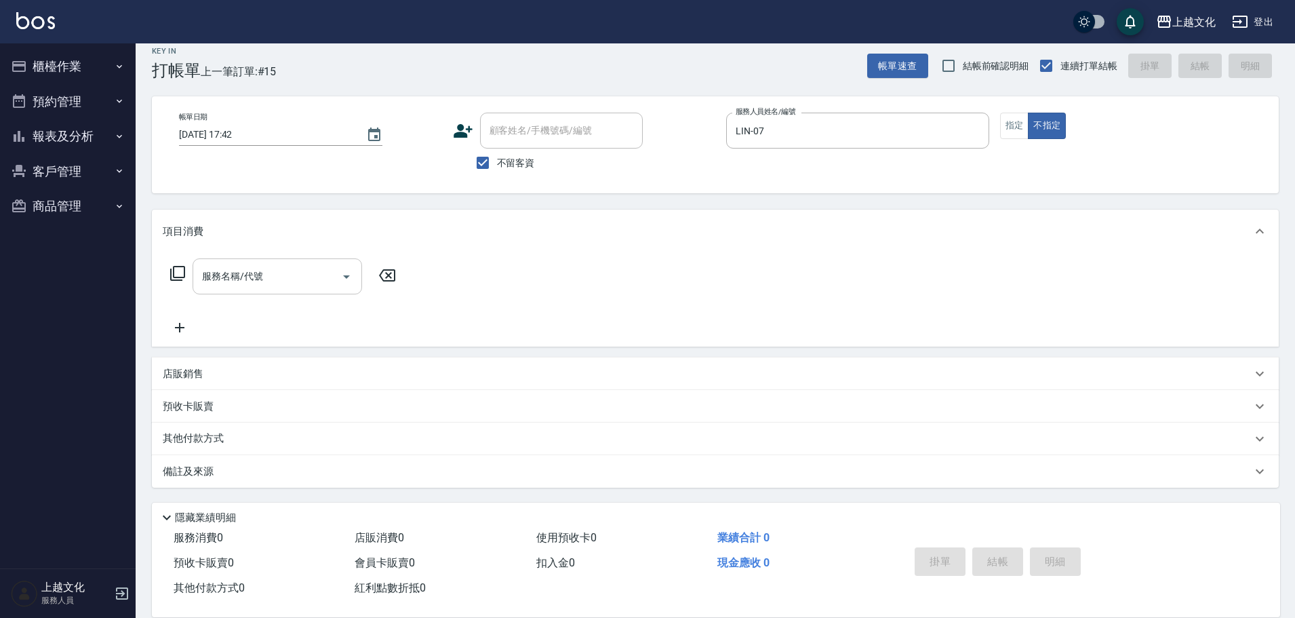
click at [277, 279] on input "服務名稱/代號" at bounding box center [267, 276] width 137 height 24
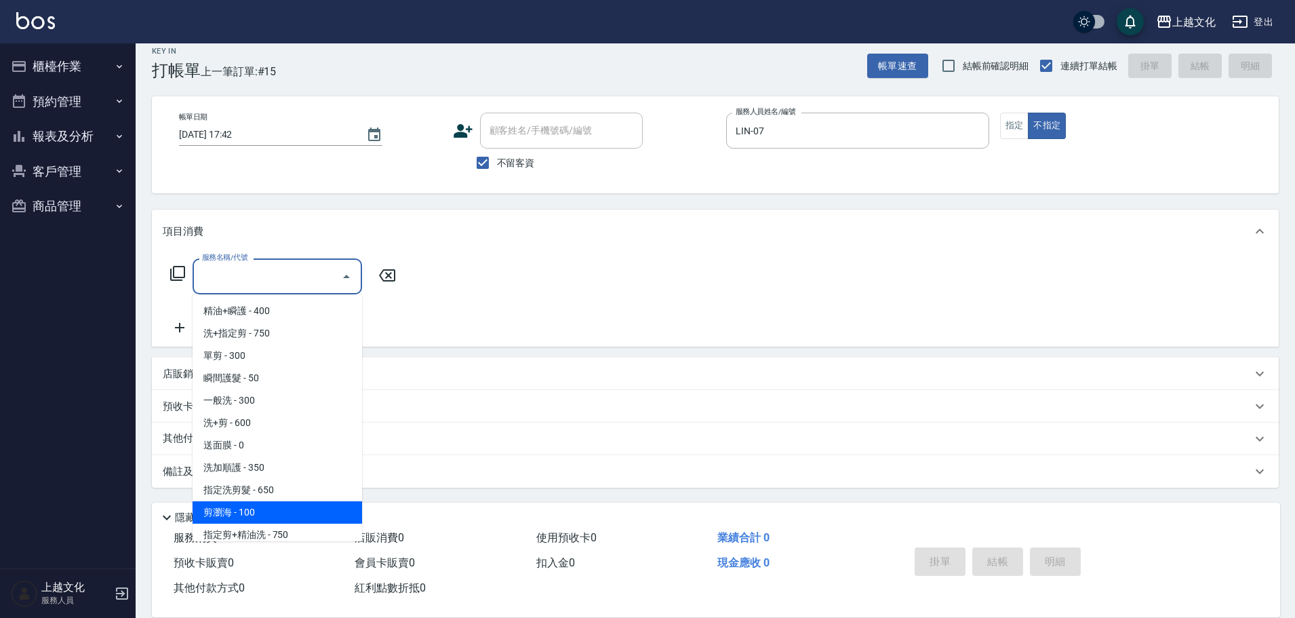
click at [293, 511] on span "剪瀏海 - 100" at bounding box center [278, 512] width 170 height 22
type input "剪瀏海(203)"
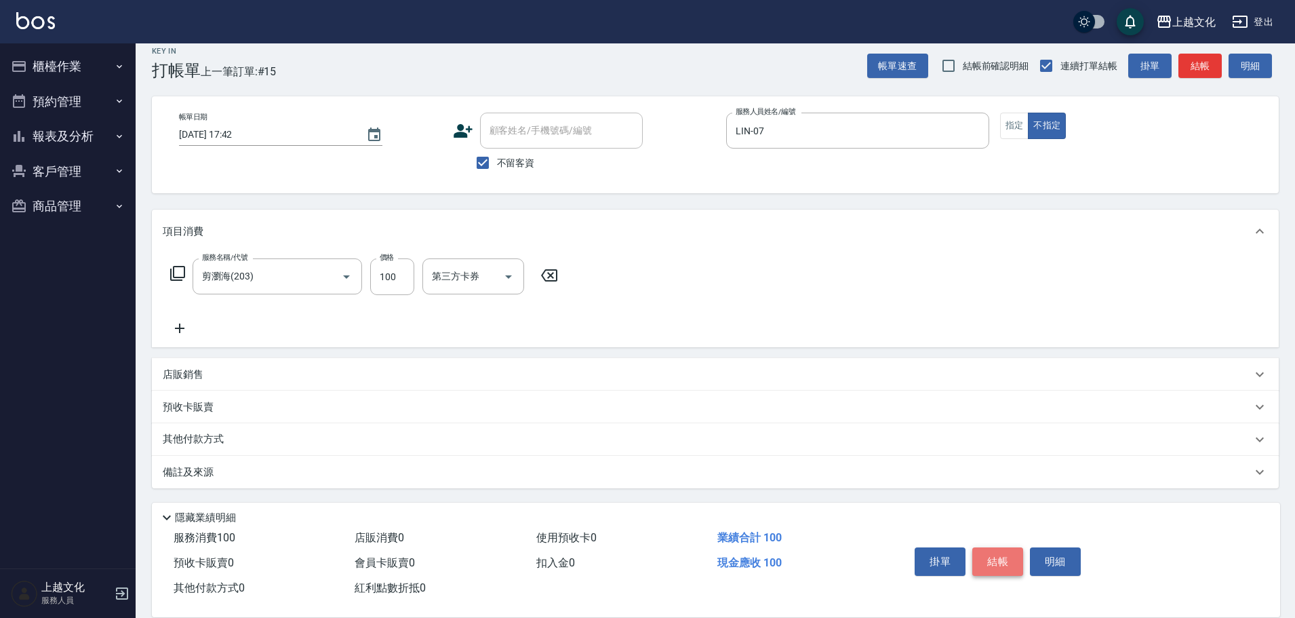
click at [989, 548] on button "結帳" at bounding box center [997, 561] width 51 height 28
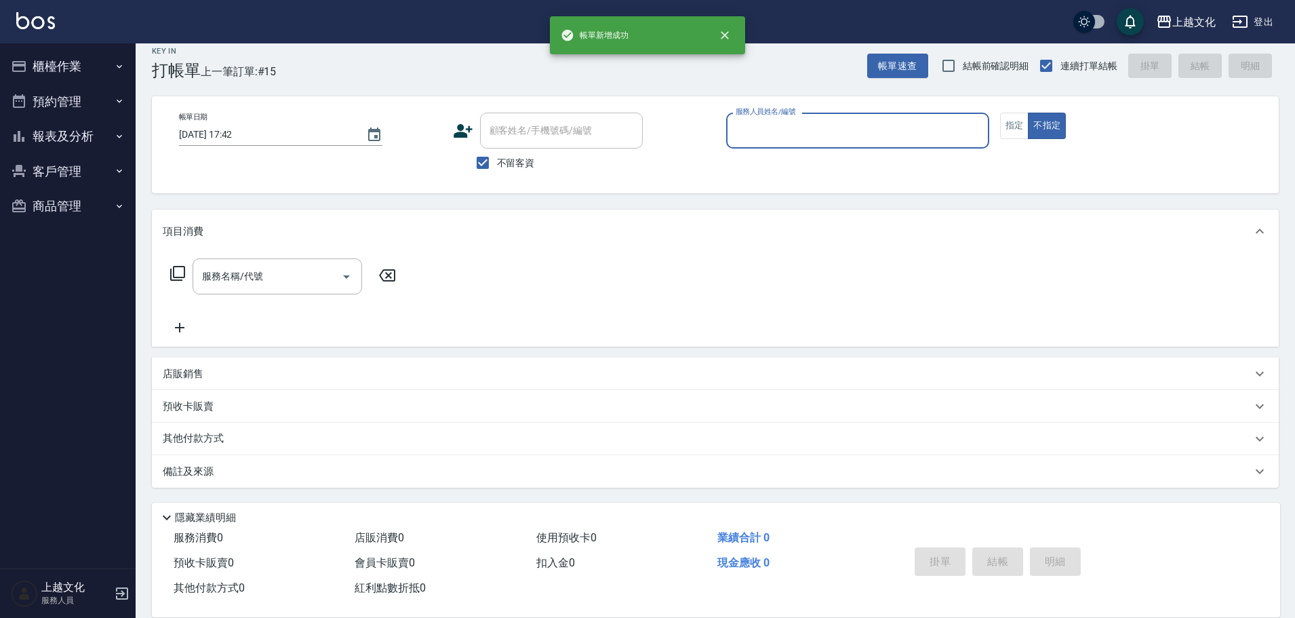
click at [878, 124] on input "服務人員姓名/編號" at bounding box center [857, 131] width 251 height 24
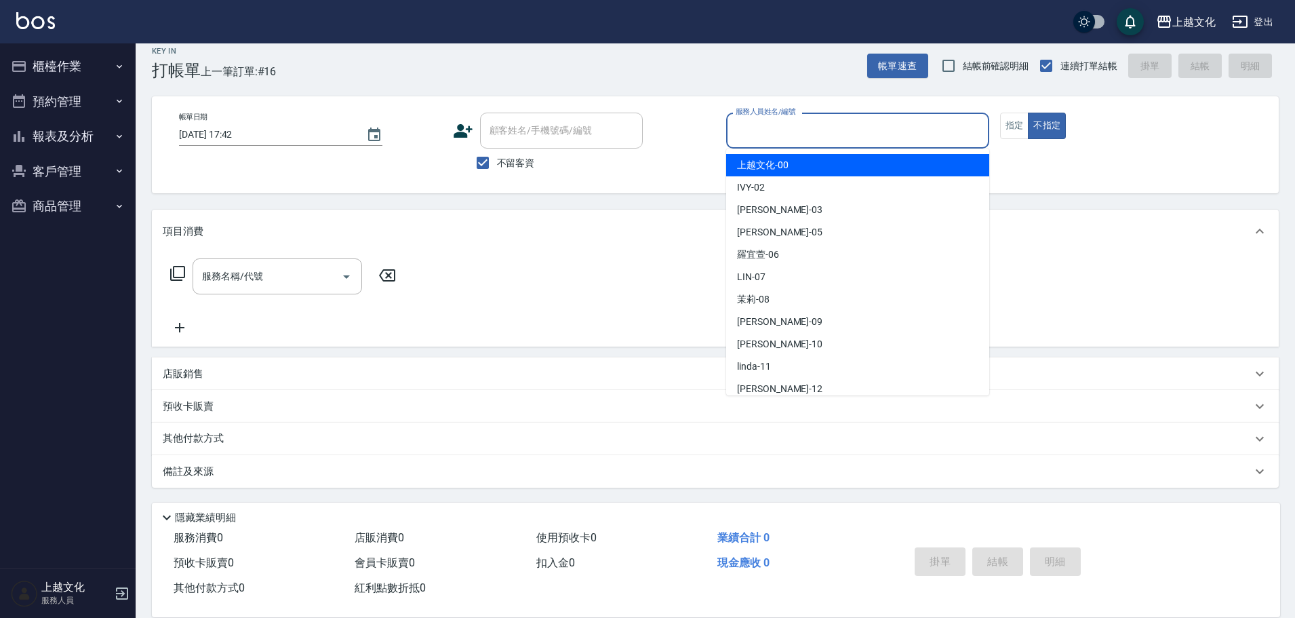
click at [877, 124] on input "服務人員姓名/編號" at bounding box center [857, 131] width 251 height 24
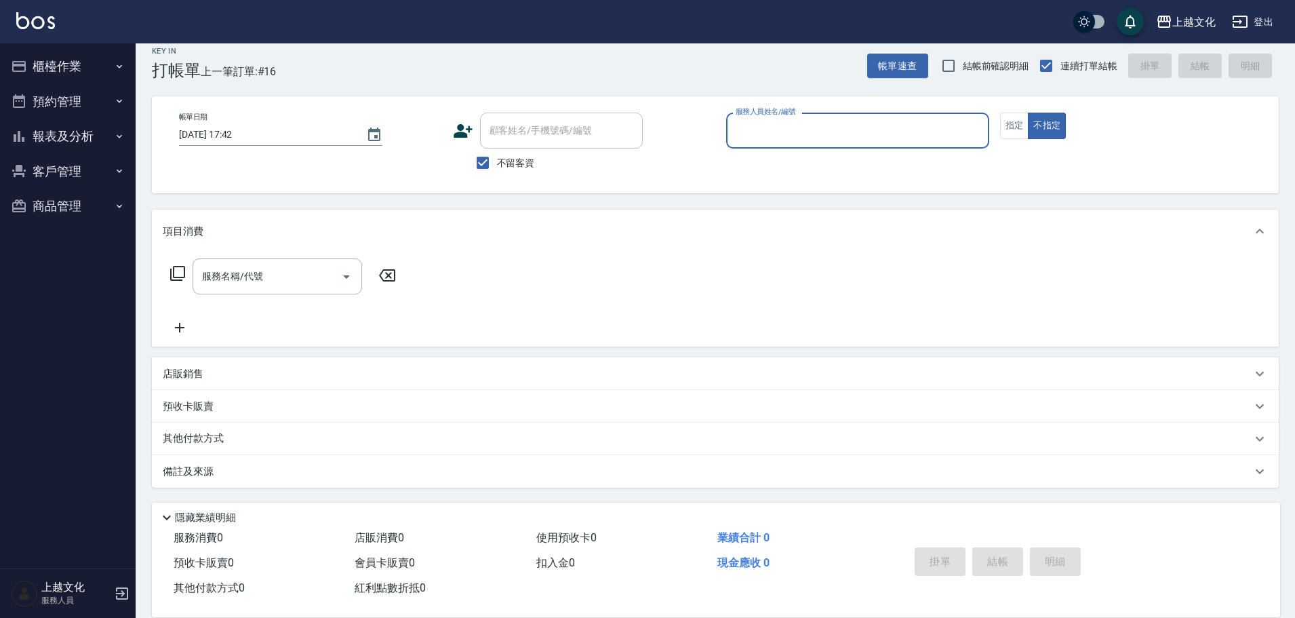
click at [782, 140] on input "服務人員姓名/編號" at bounding box center [857, 131] width 251 height 24
click at [781, 143] on div "服務人員姓名/編號" at bounding box center [857, 131] width 263 height 36
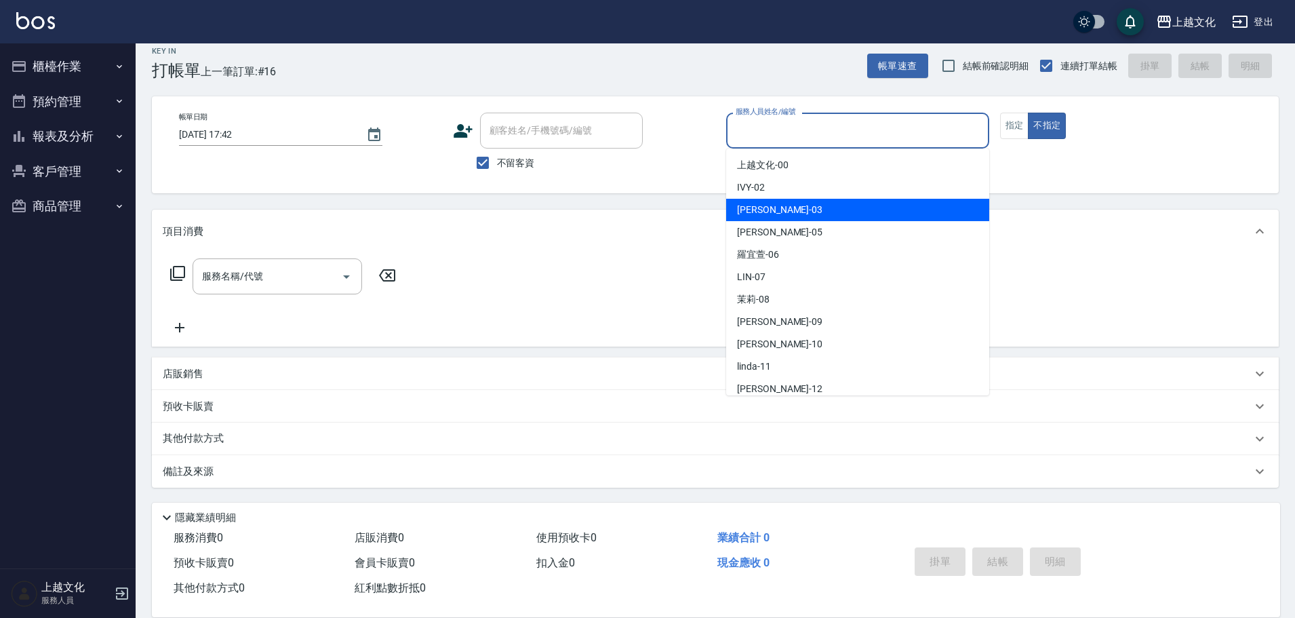
click at [780, 211] on div "[PERSON_NAME] -03" at bounding box center [857, 210] width 263 height 22
type input "[PERSON_NAME]-03"
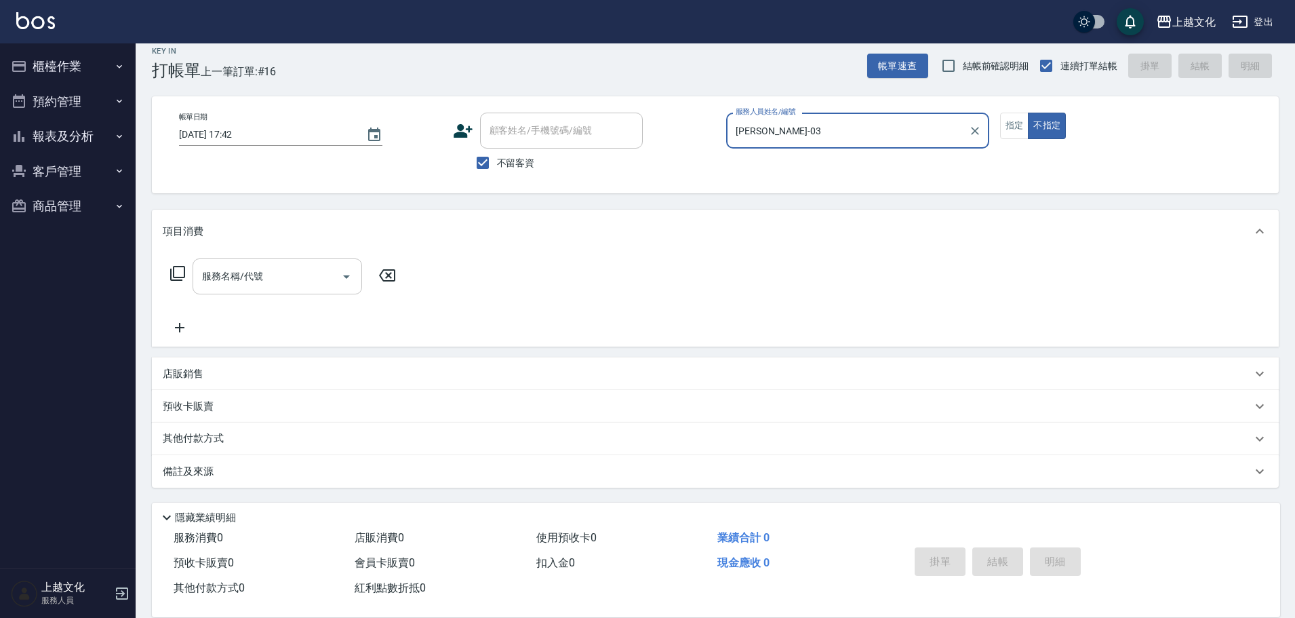
click at [253, 273] on input "服務名稱/代號" at bounding box center [267, 276] width 137 height 24
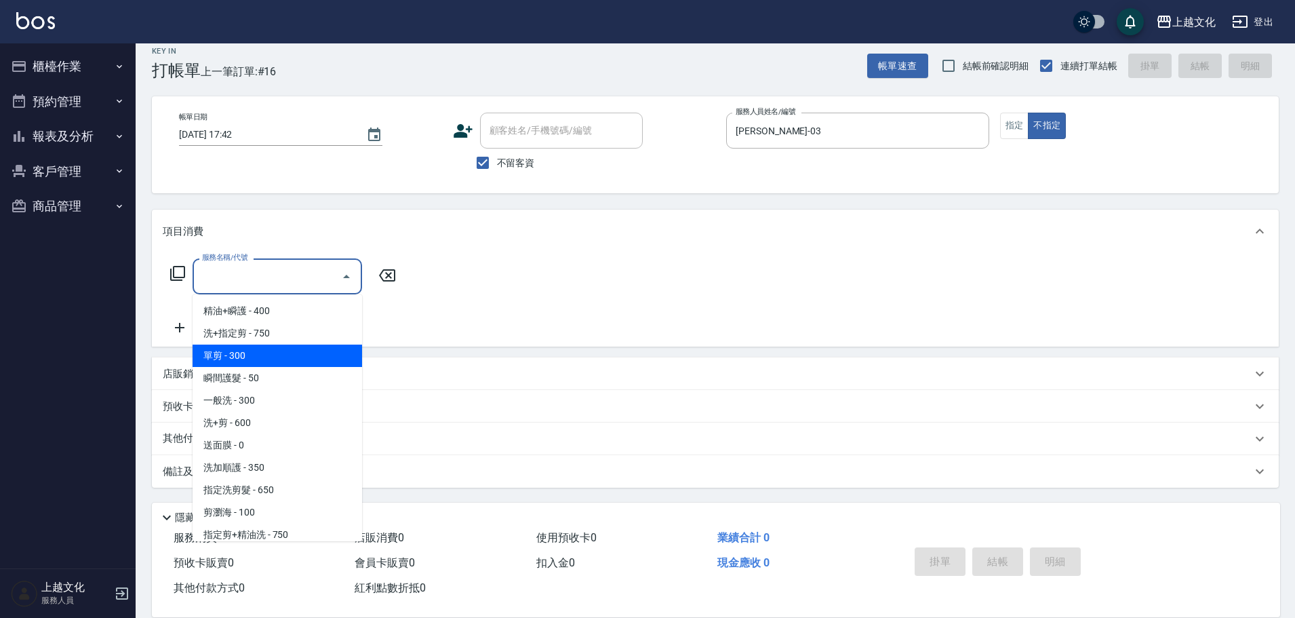
click at [252, 360] on span "單剪 - 300" at bounding box center [278, 355] width 170 height 22
type input "單剪(103)"
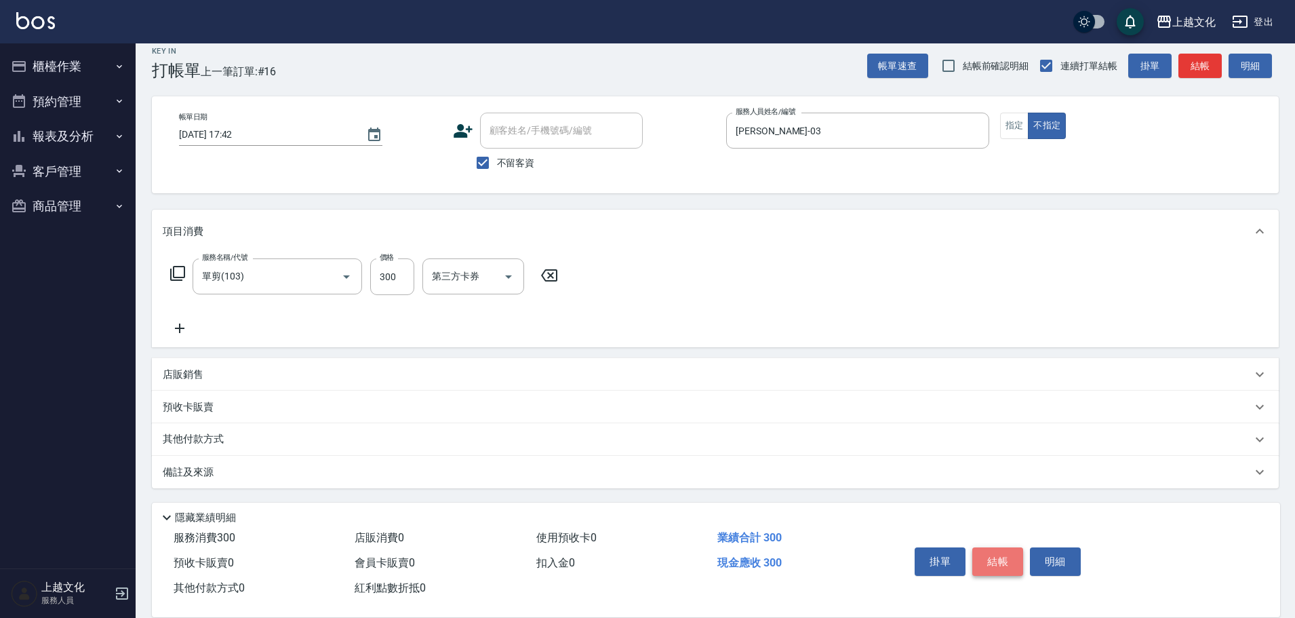
click at [995, 560] on button "結帳" at bounding box center [997, 561] width 51 height 28
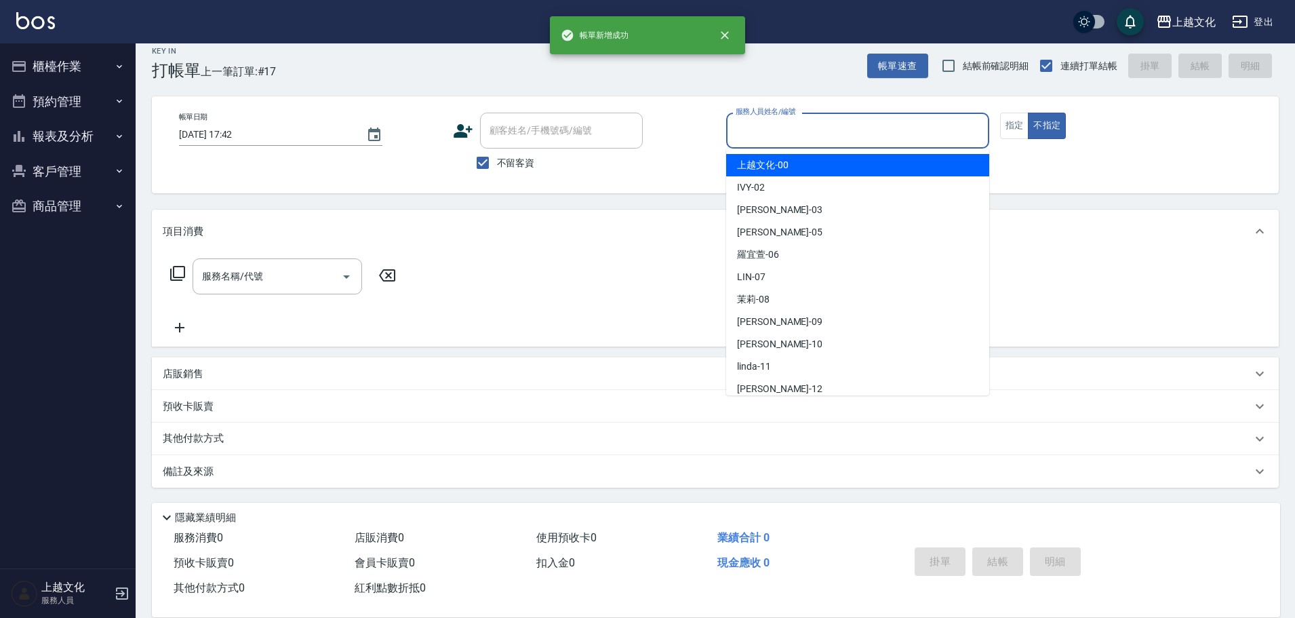
click at [855, 138] on input "服務人員姓名/編號" at bounding box center [857, 131] width 251 height 24
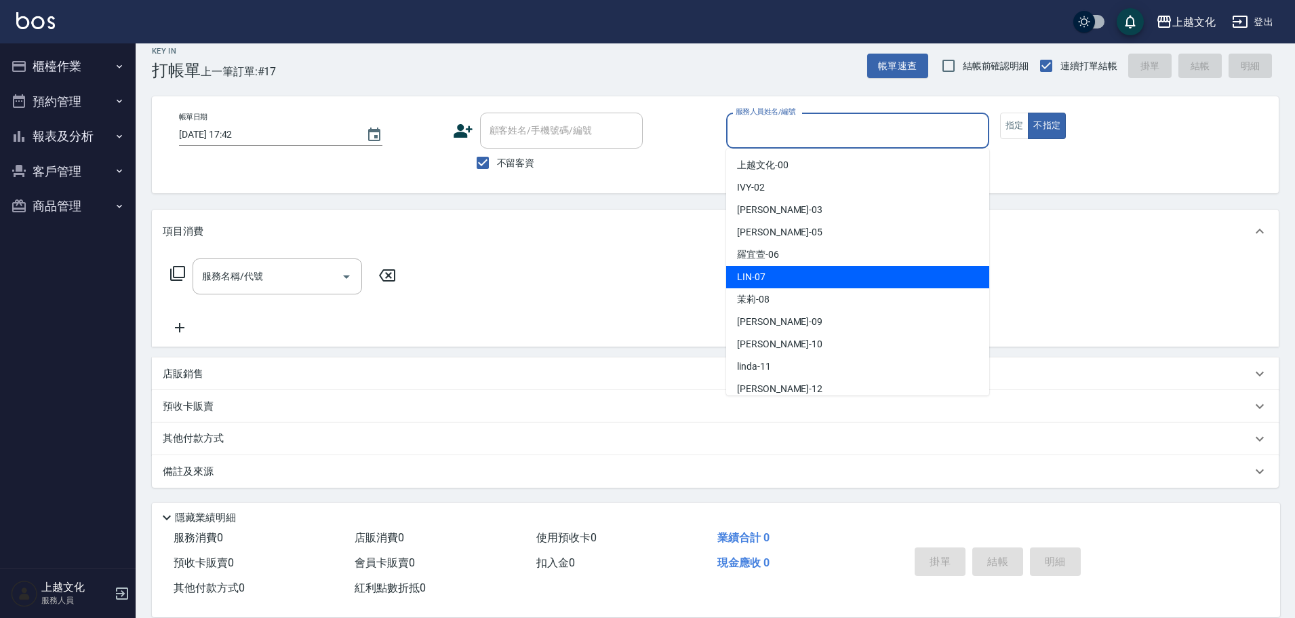
click at [762, 269] on div "LIN -07" at bounding box center [857, 277] width 263 height 22
click at [762, 269] on div "服務名稱/代號 服務名稱/代號" at bounding box center [715, 300] width 1127 height 94
type input "LIN-07"
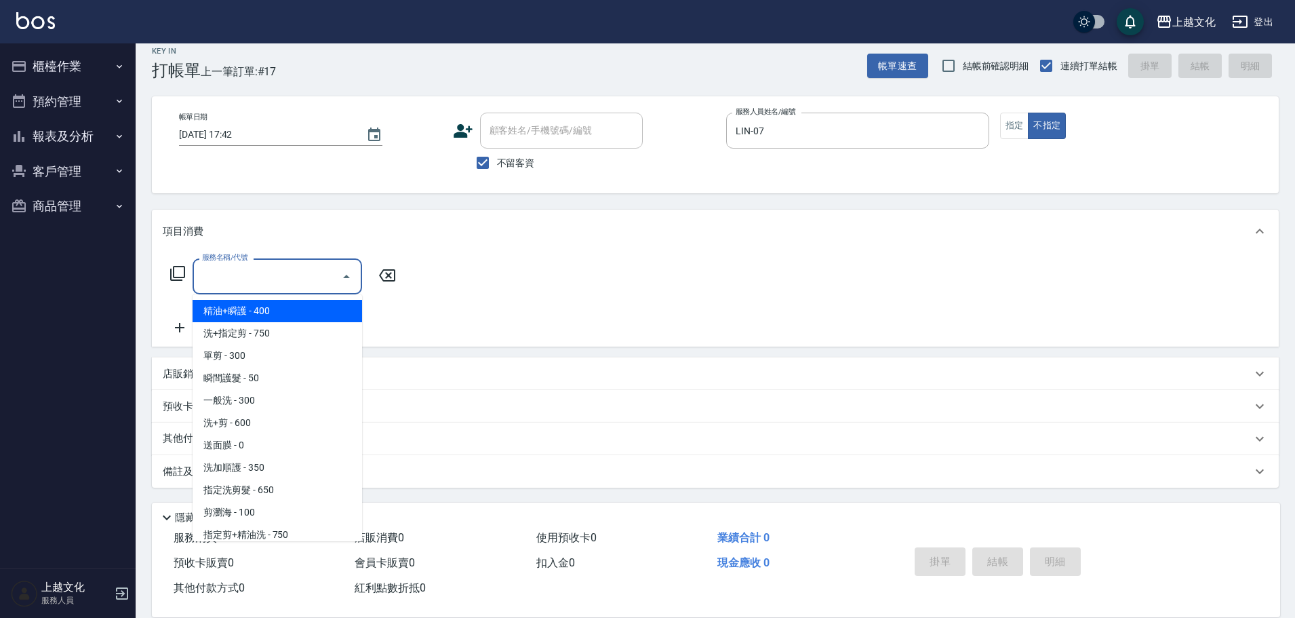
click at [243, 268] on div "服務名稱/代號 服務名稱/代號" at bounding box center [278, 276] width 170 height 36
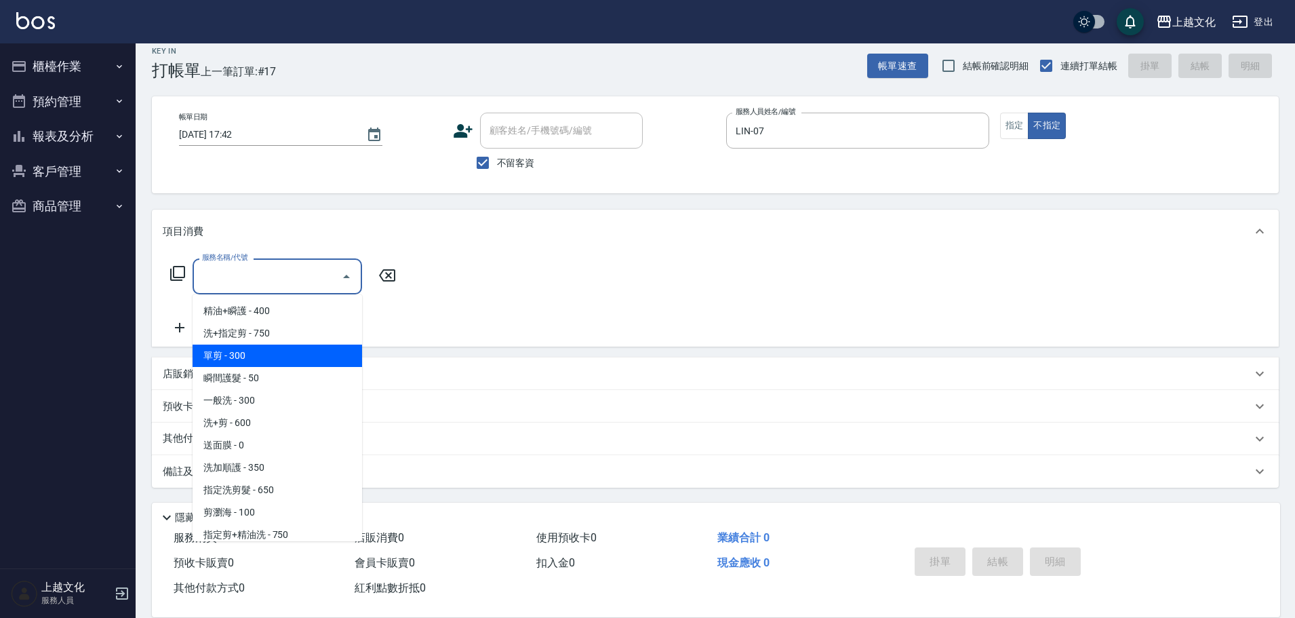
click at [239, 350] on span "單剪 - 300" at bounding box center [278, 355] width 170 height 22
type input "單剪(103)"
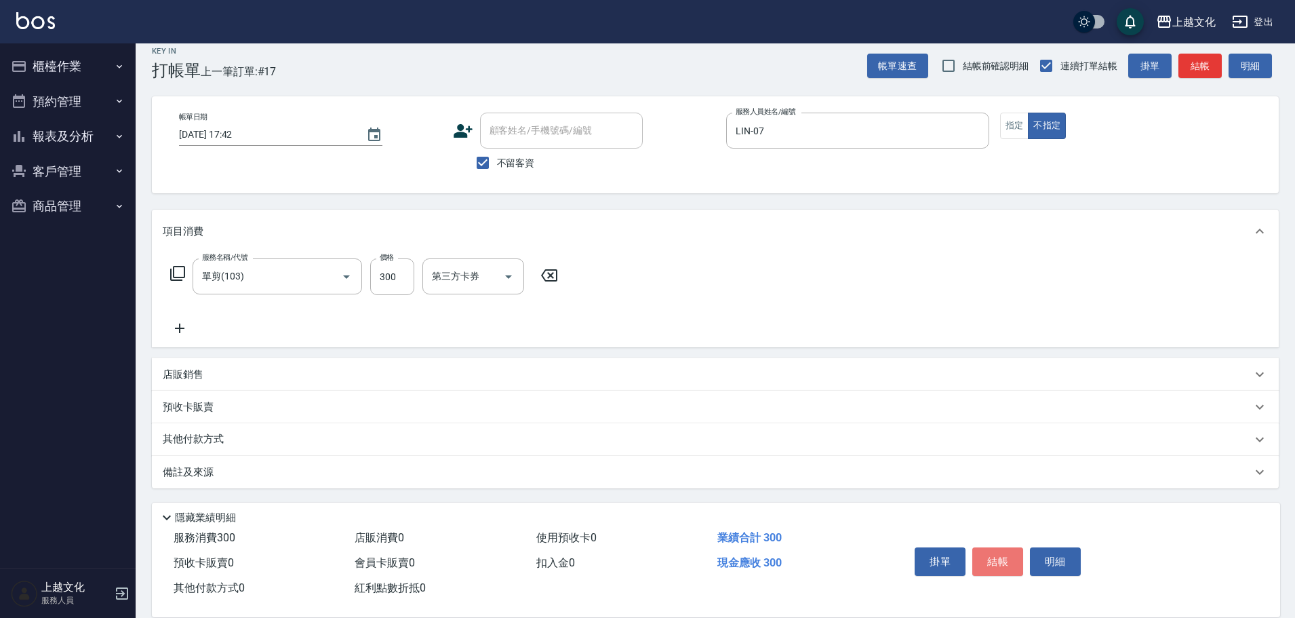
click at [976, 554] on button "結帳" at bounding box center [997, 561] width 51 height 28
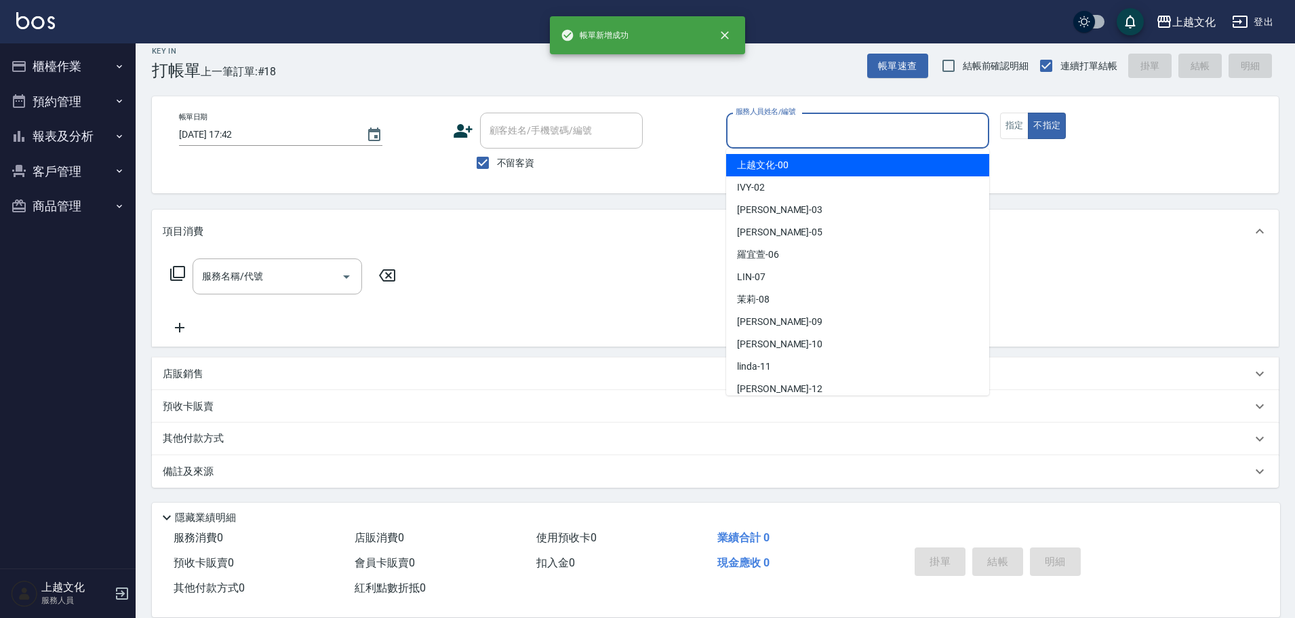
drag, startPoint x: 886, startPoint y: 127, endPoint x: 777, endPoint y: 176, distance: 119.0
click at [882, 127] on input "服務人員姓名/編號" at bounding box center [857, 131] width 251 height 24
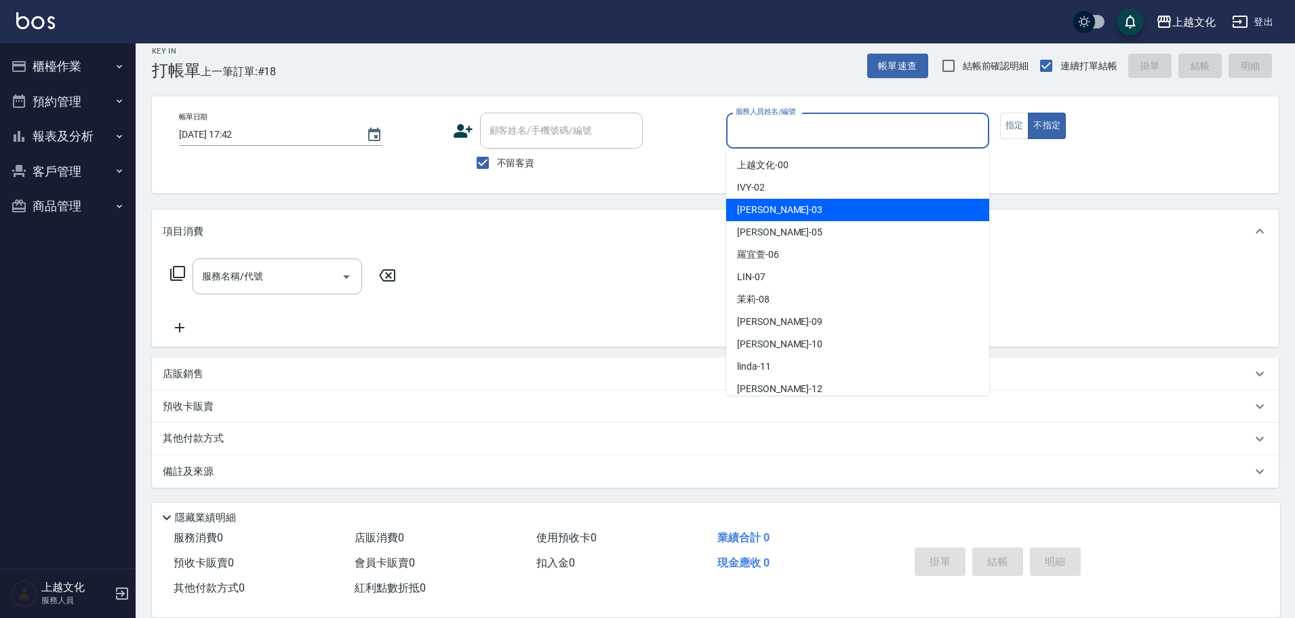
click at [773, 207] on div "[PERSON_NAME] -03" at bounding box center [857, 210] width 263 height 22
click at [776, 206] on div "Key In 打帳單 上一筆訂單:#18 帳單速查 結帳前確認明細 連續打單結帳 掛單 結帳 明細 帳單日期 [DATE] 17:42 顧客姓名/手機號碼/編…" at bounding box center [715, 324] width 1159 height 587
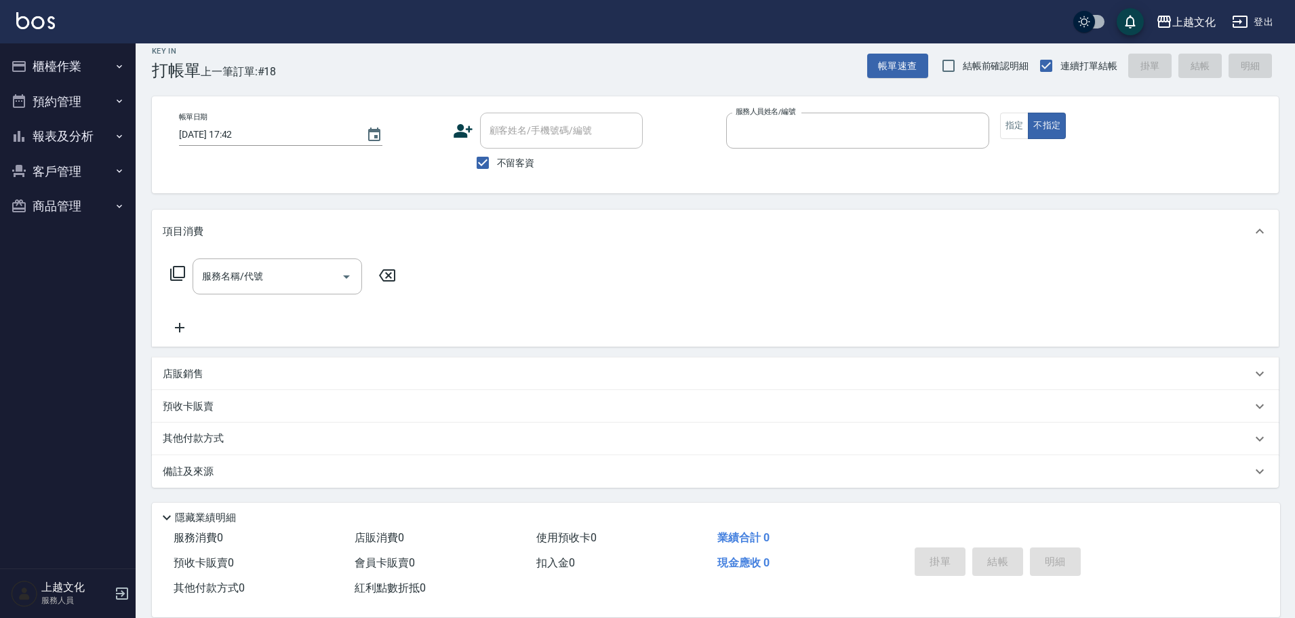
type input "[PERSON_NAME]-03"
click at [1001, 130] on button "指定" at bounding box center [1014, 126] width 29 height 26
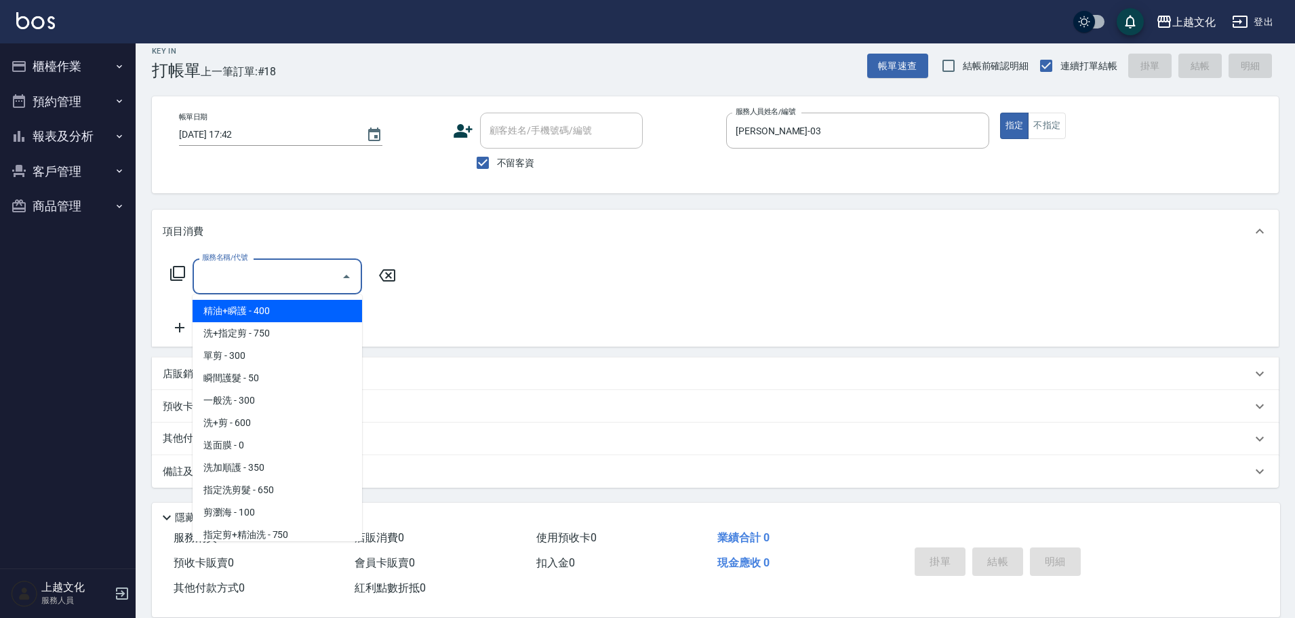
click at [254, 281] on input "服務名稱/代號" at bounding box center [267, 276] width 137 height 24
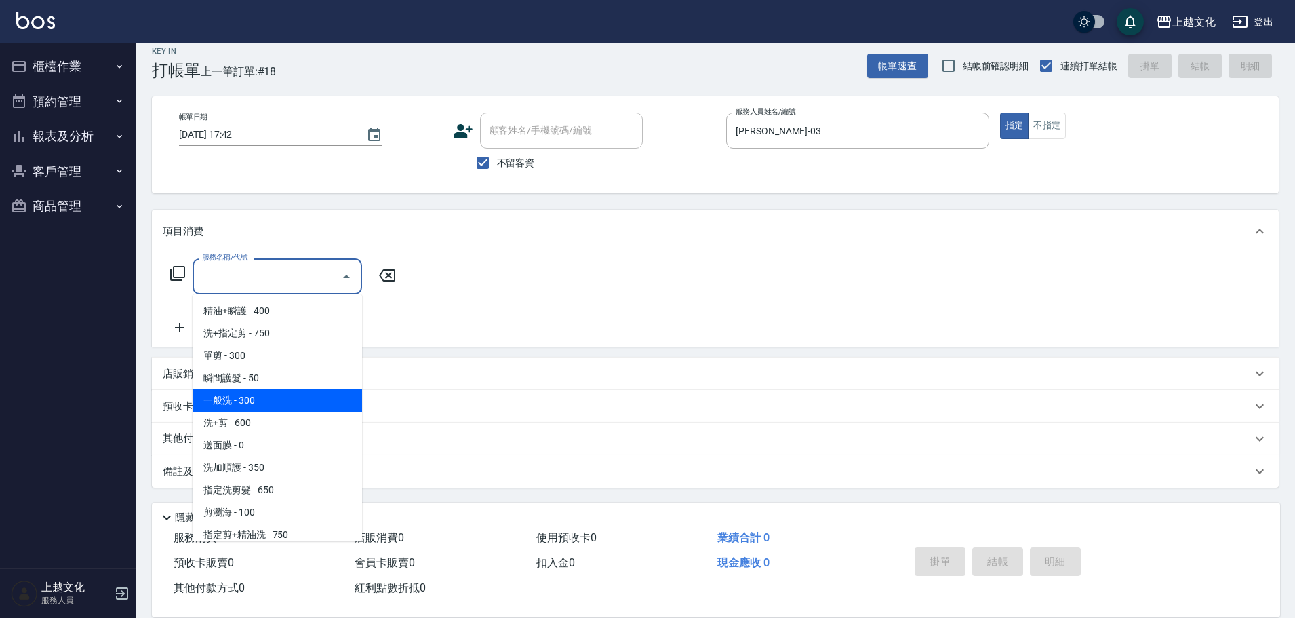
click at [264, 403] on span "一般洗 - 300" at bounding box center [278, 400] width 170 height 22
type input "一般洗(105)"
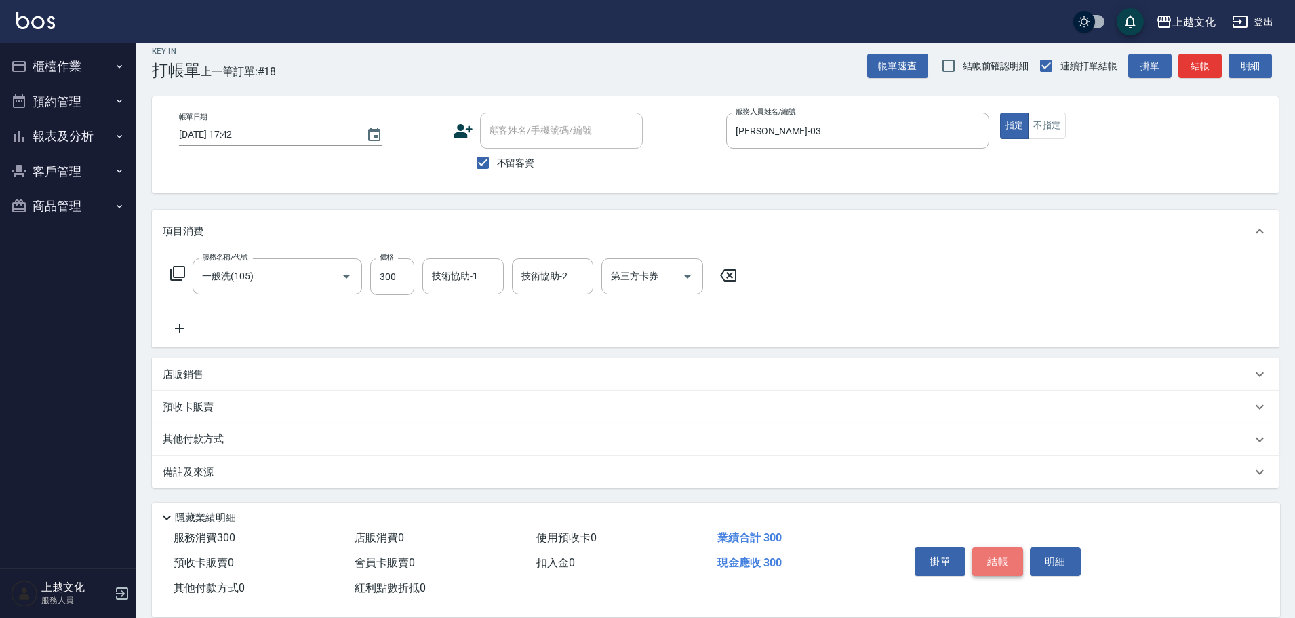
click at [1003, 555] on button "結帳" at bounding box center [997, 561] width 51 height 28
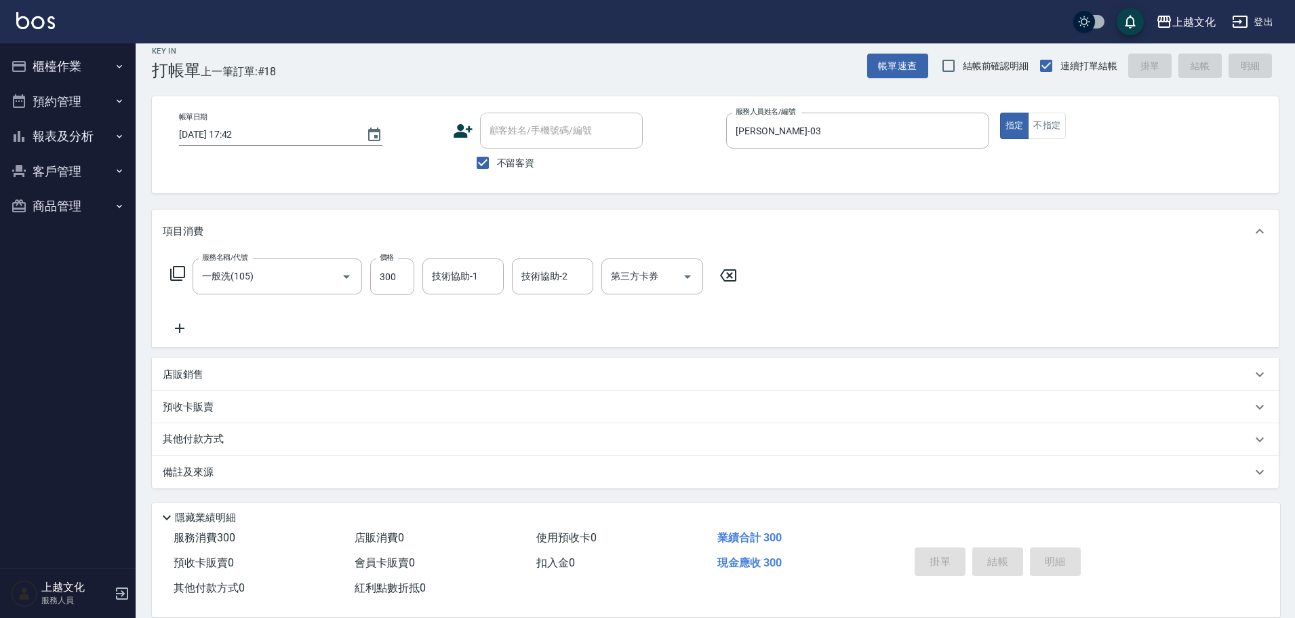
type input "[DATE] 17:43"
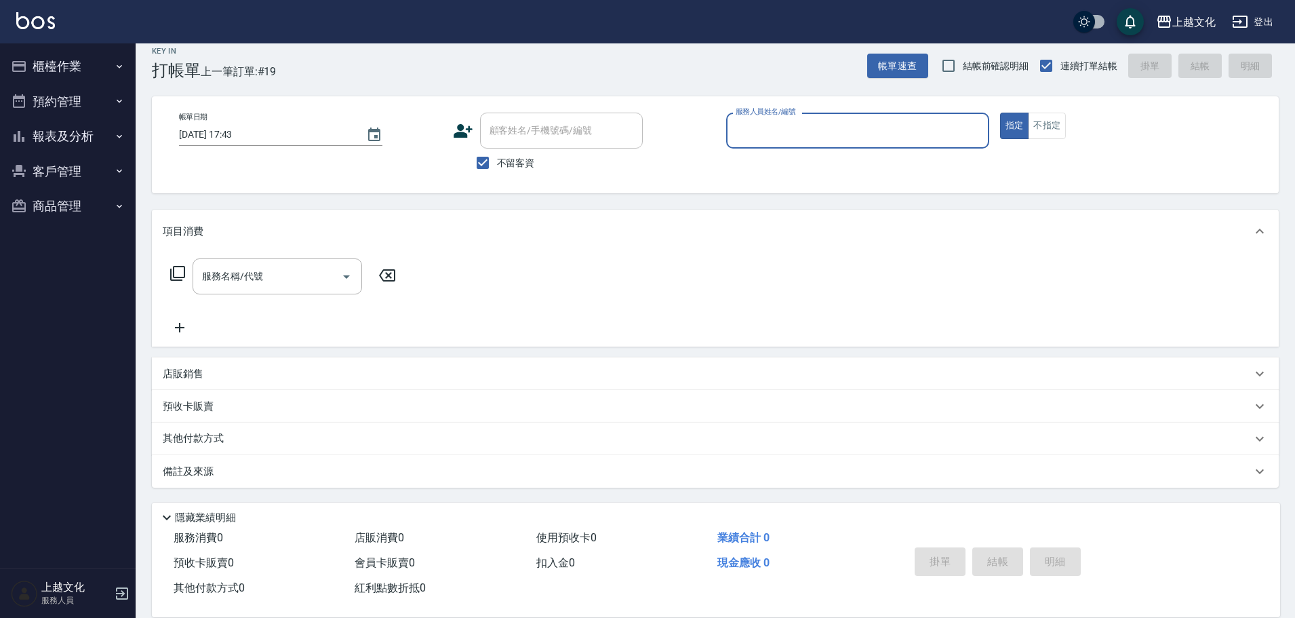
click at [818, 134] on input "服務人員姓名/編號" at bounding box center [857, 131] width 251 height 24
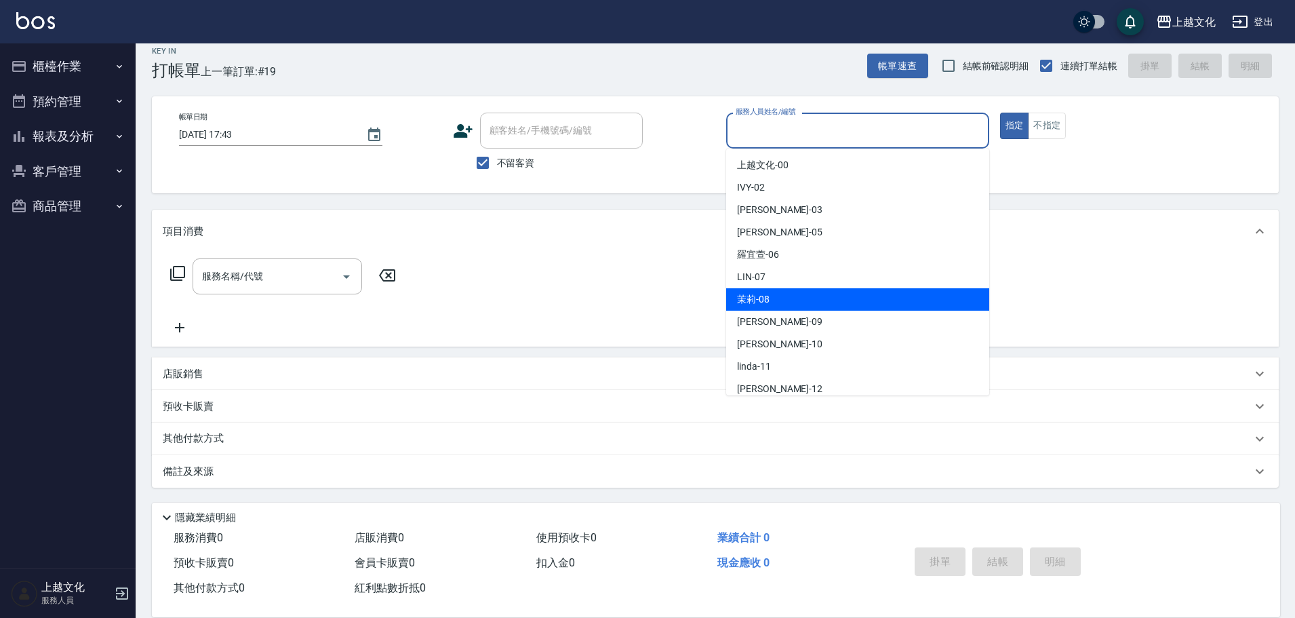
click at [778, 300] on div "茉莉 -08" at bounding box center [857, 299] width 263 height 22
type input "茉莉-08"
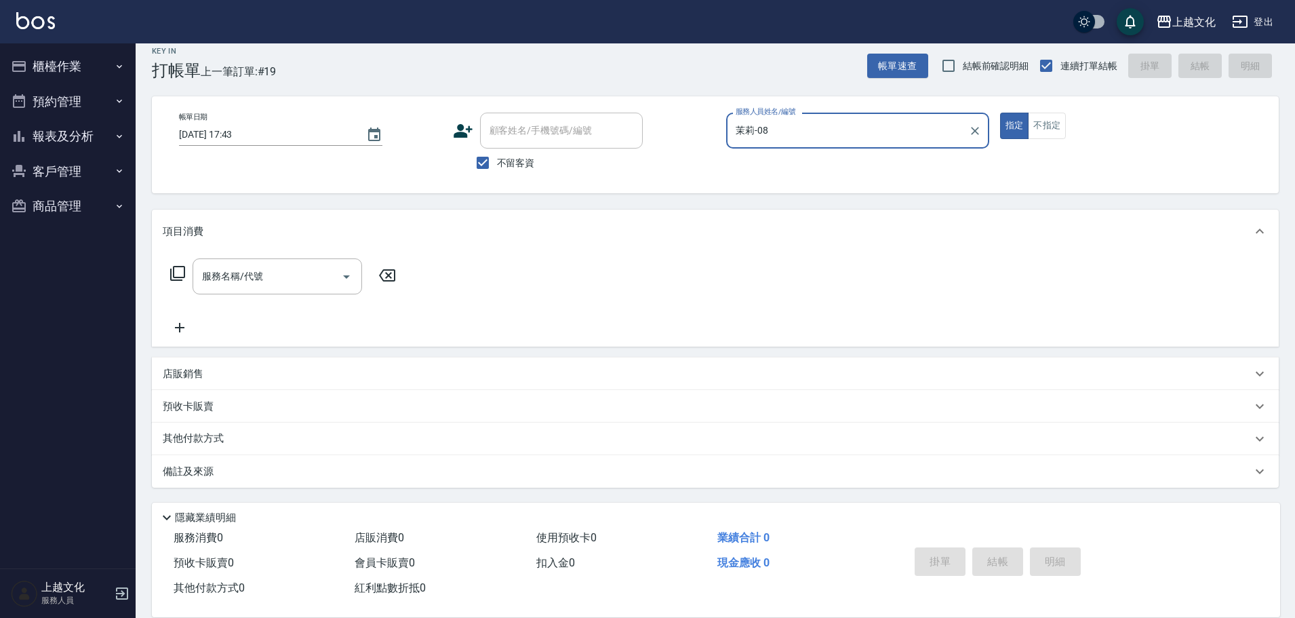
click at [182, 273] on icon at bounding box center [178, 273] width 16 height 16
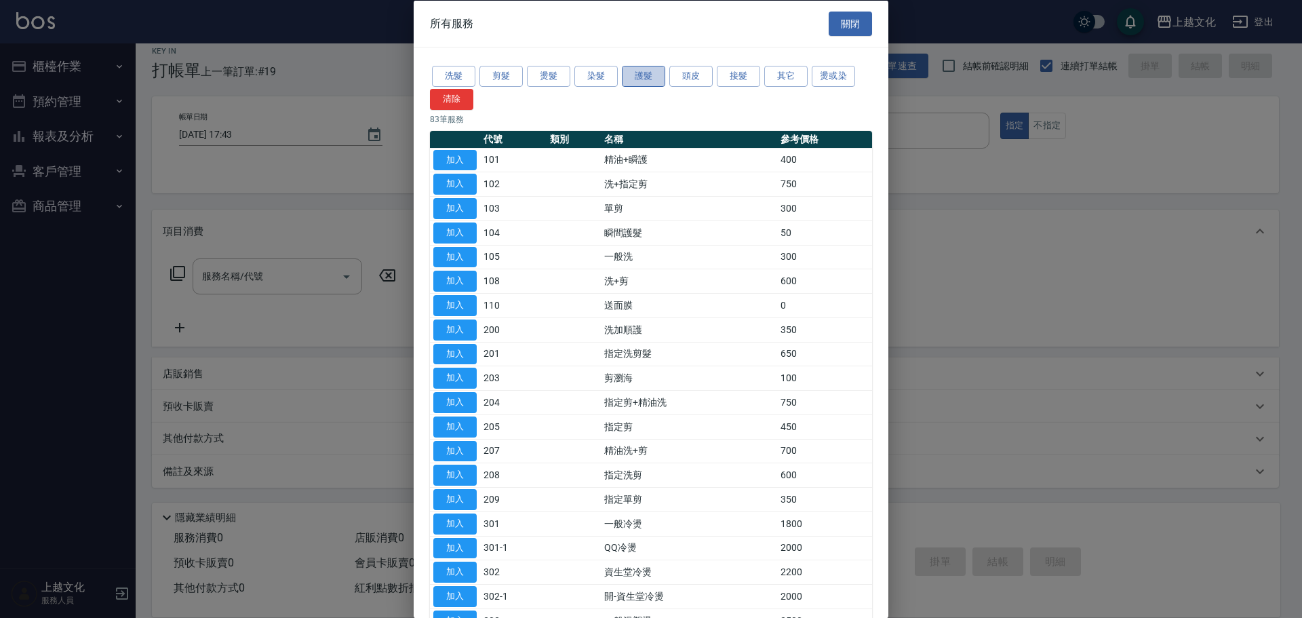
click at [650, 74] on button "護髮" at bounding box center [643, 76] width 43 height 21
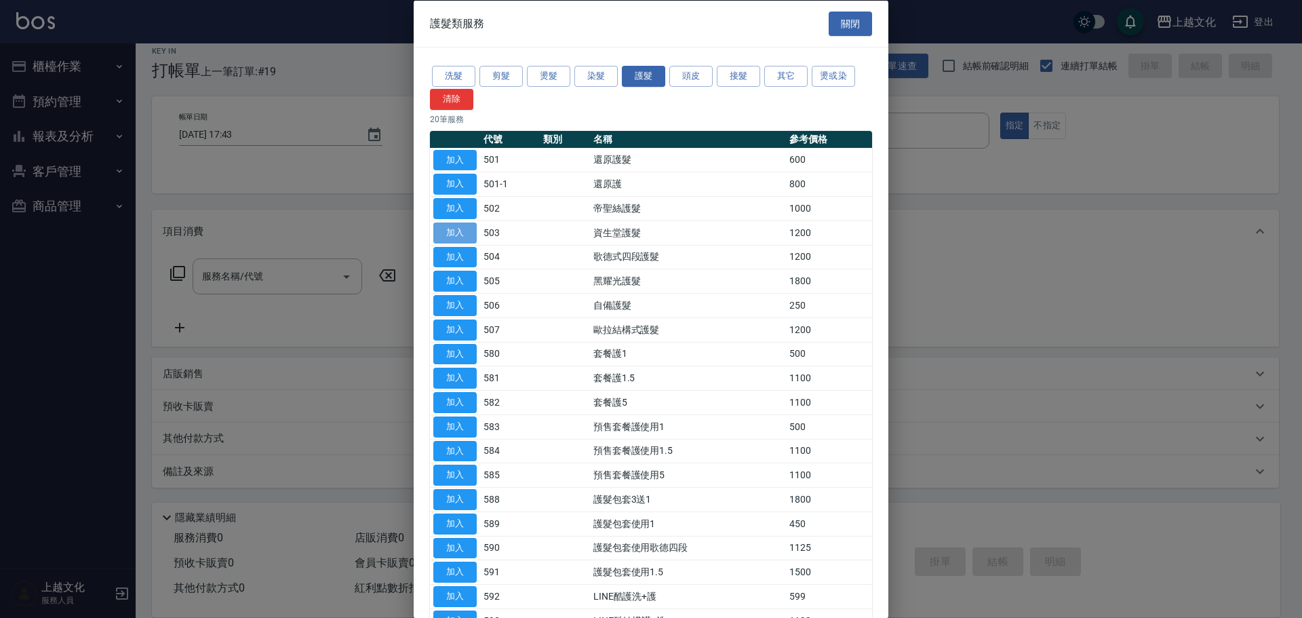
click at [460, 231] on button "加入" at bounding box center [454, 232] width 43 height 21
type input "資生堂護髮(503)"
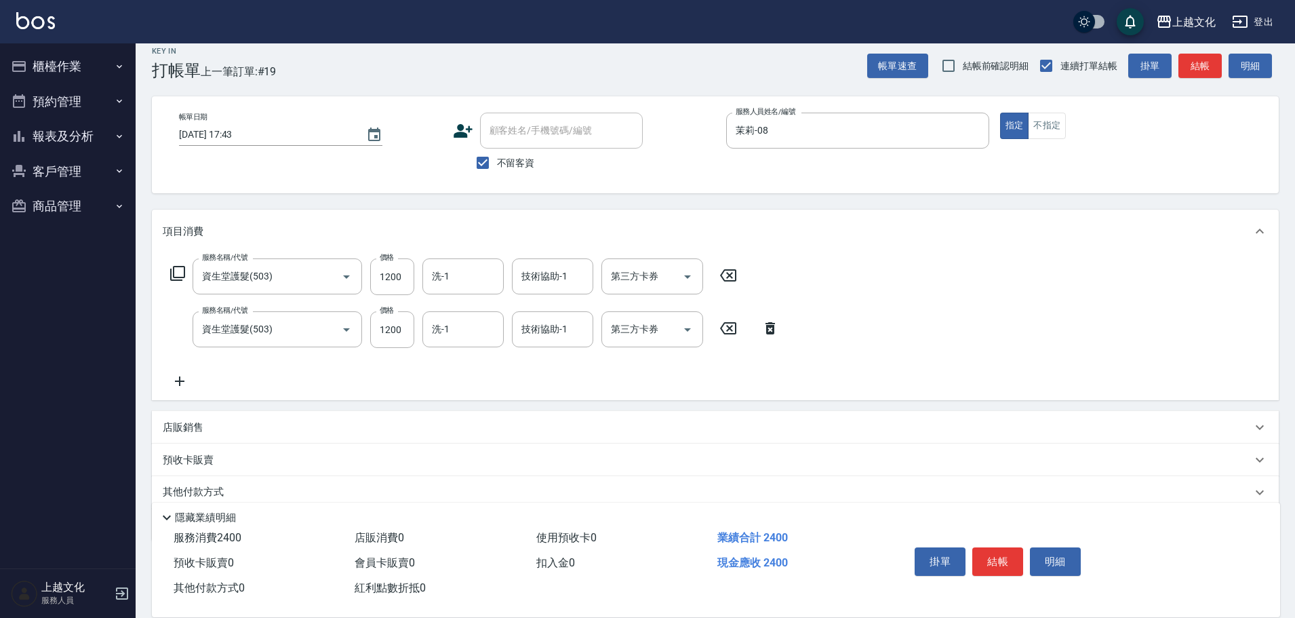
click at [774, 332] on icon at bounding box center [770, 328] width 9 height 12
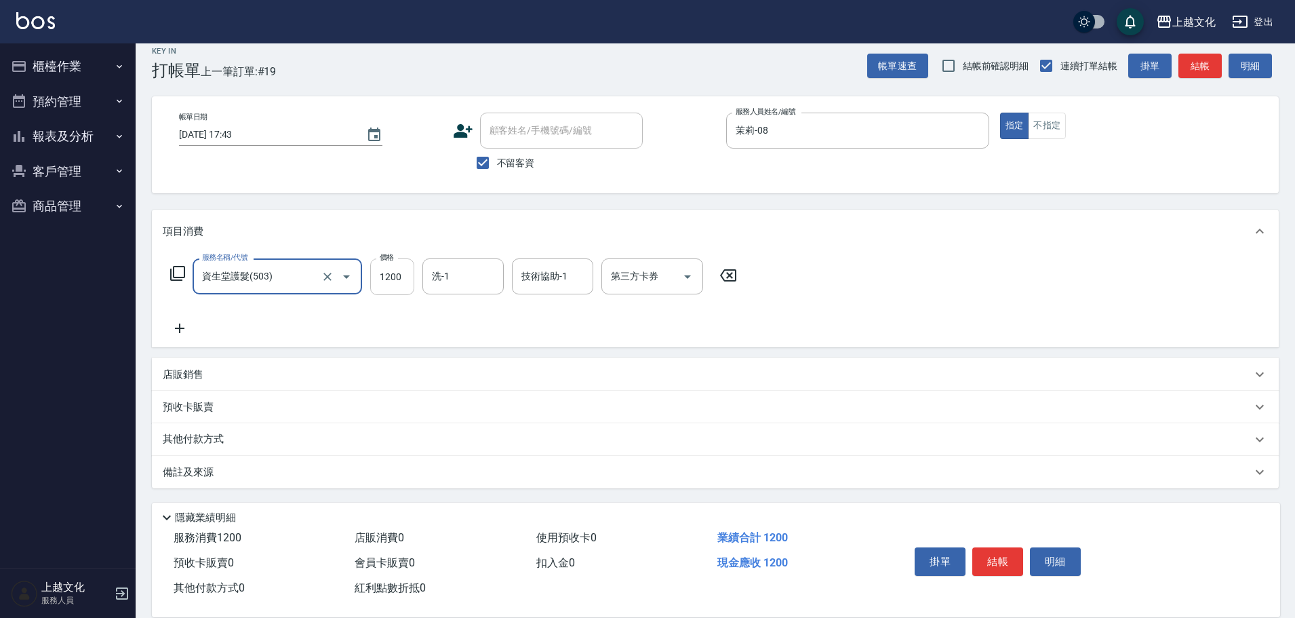
click at [406, 285] on input "1200" at bounding box center [392, 276] width 44 height 37
type input "1250"
click at [997, 557] on button "結帳" at bounding box center [997, 561] width 51 height 28
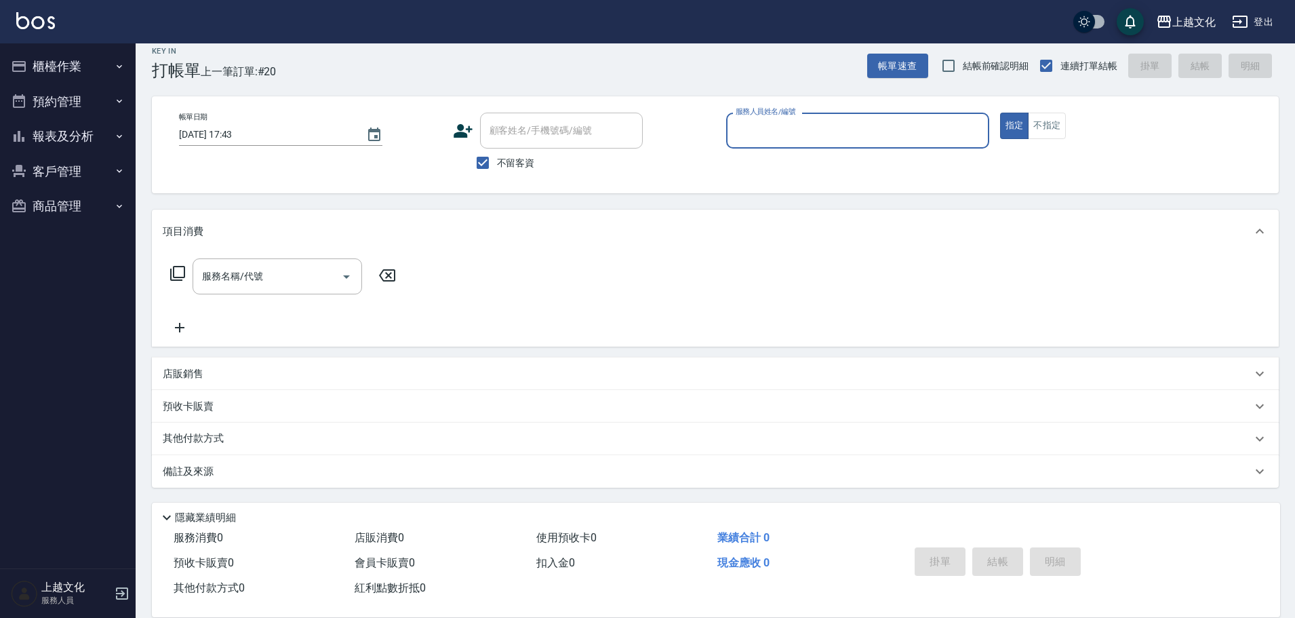
click at [49, 140] on button "報表及分析" at bounding box center [67, 136] width 125 height 35
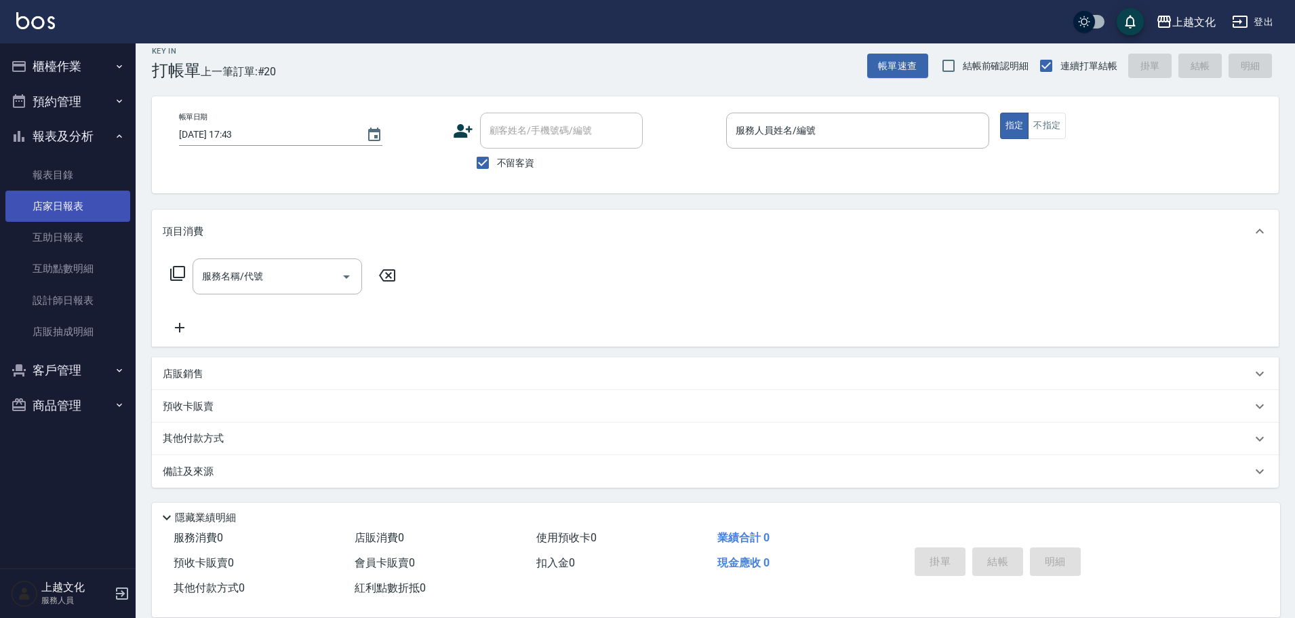
click at [71, 201] on link "店家日報表" at bounding box center [67, 206] width 125 height 31
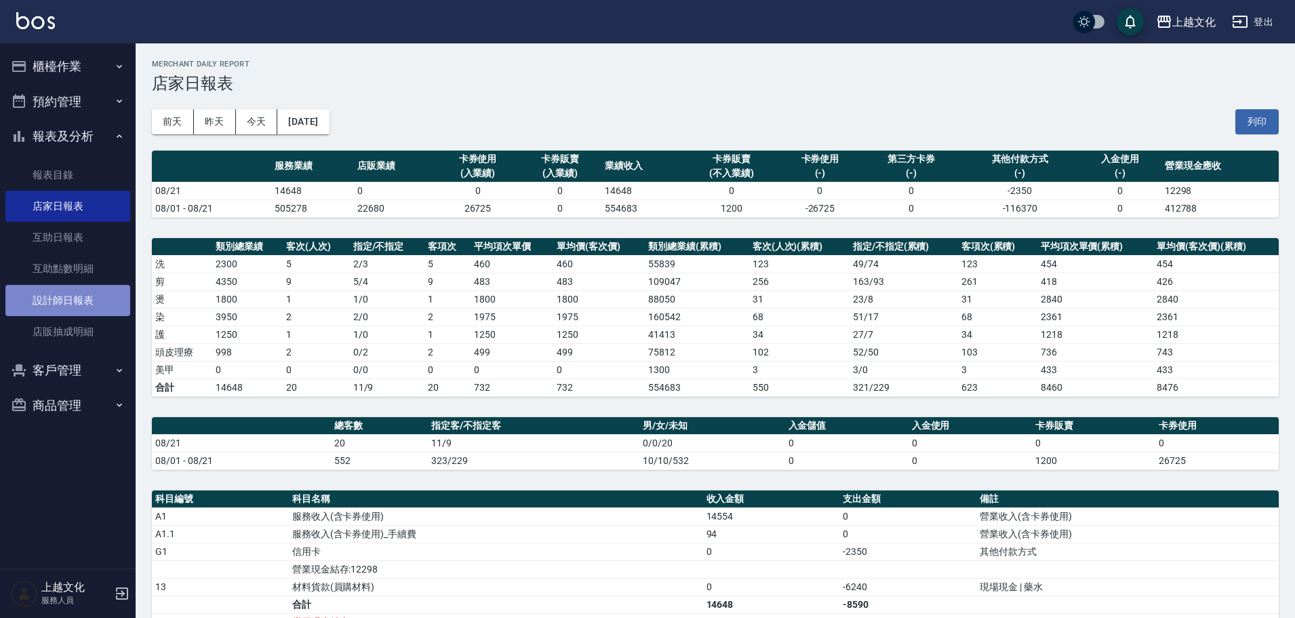
click at [44, 302] on link "設計師日報表" at bounding box center [67, 300] width 125 height 31
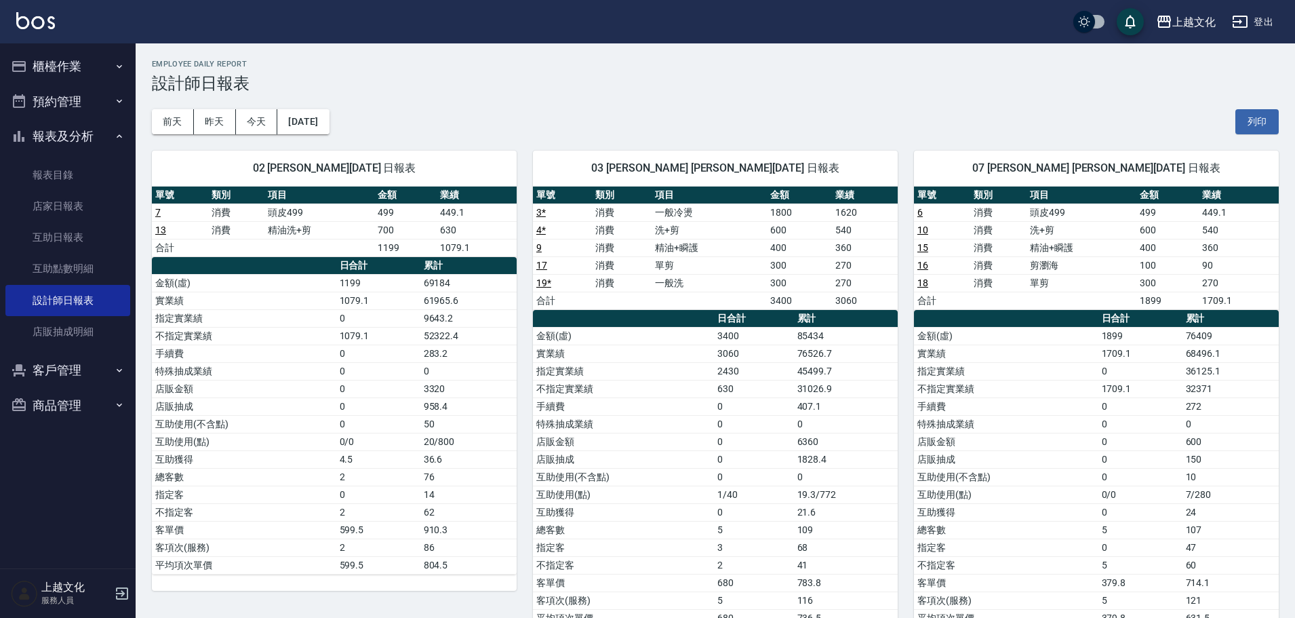
scroll to position [339, 0]
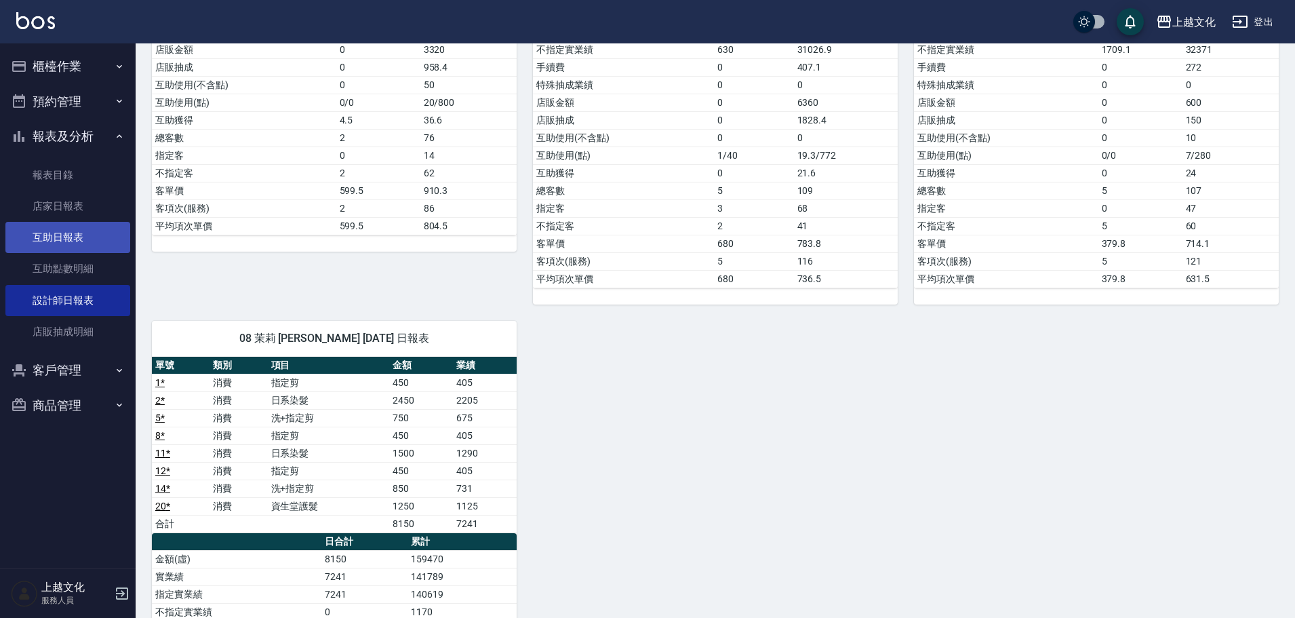
click at [56, 233] on link "互助日報表" at bounding box center [67, 237] width 125 height 31
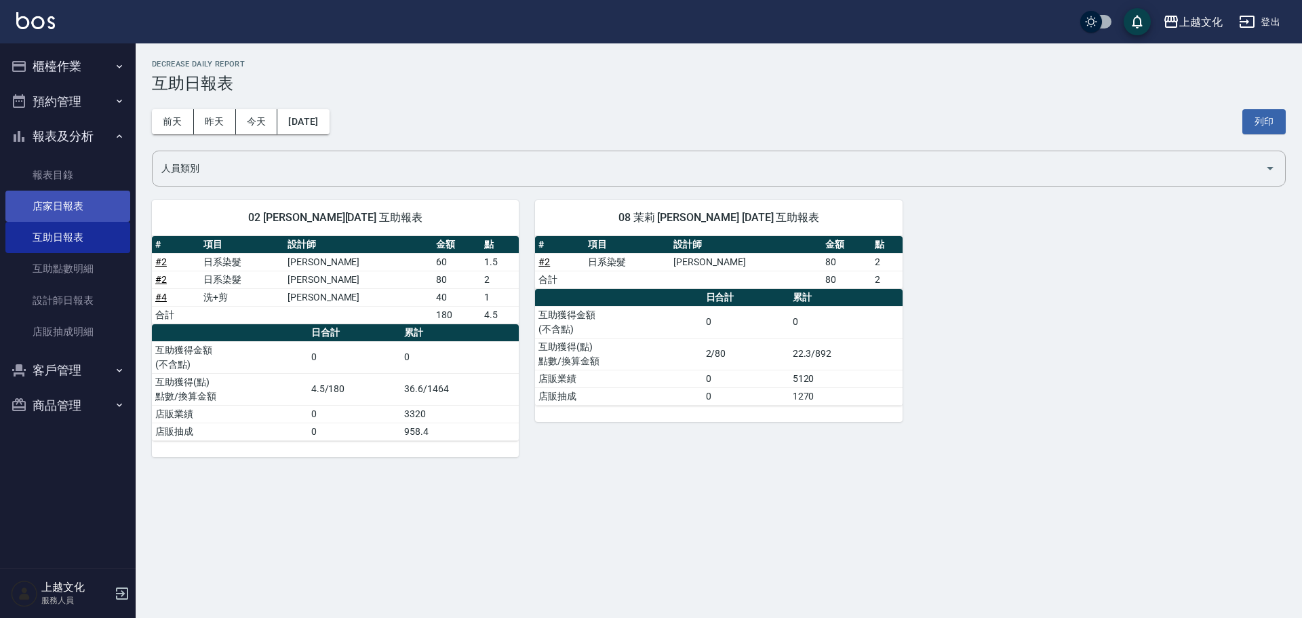
click at [50, 203] on link "店家日報表" at bounding box center [67, 206] width 125 height 31
